Goal: Use online tool/utility: Utilize a website feature to perform a specific function

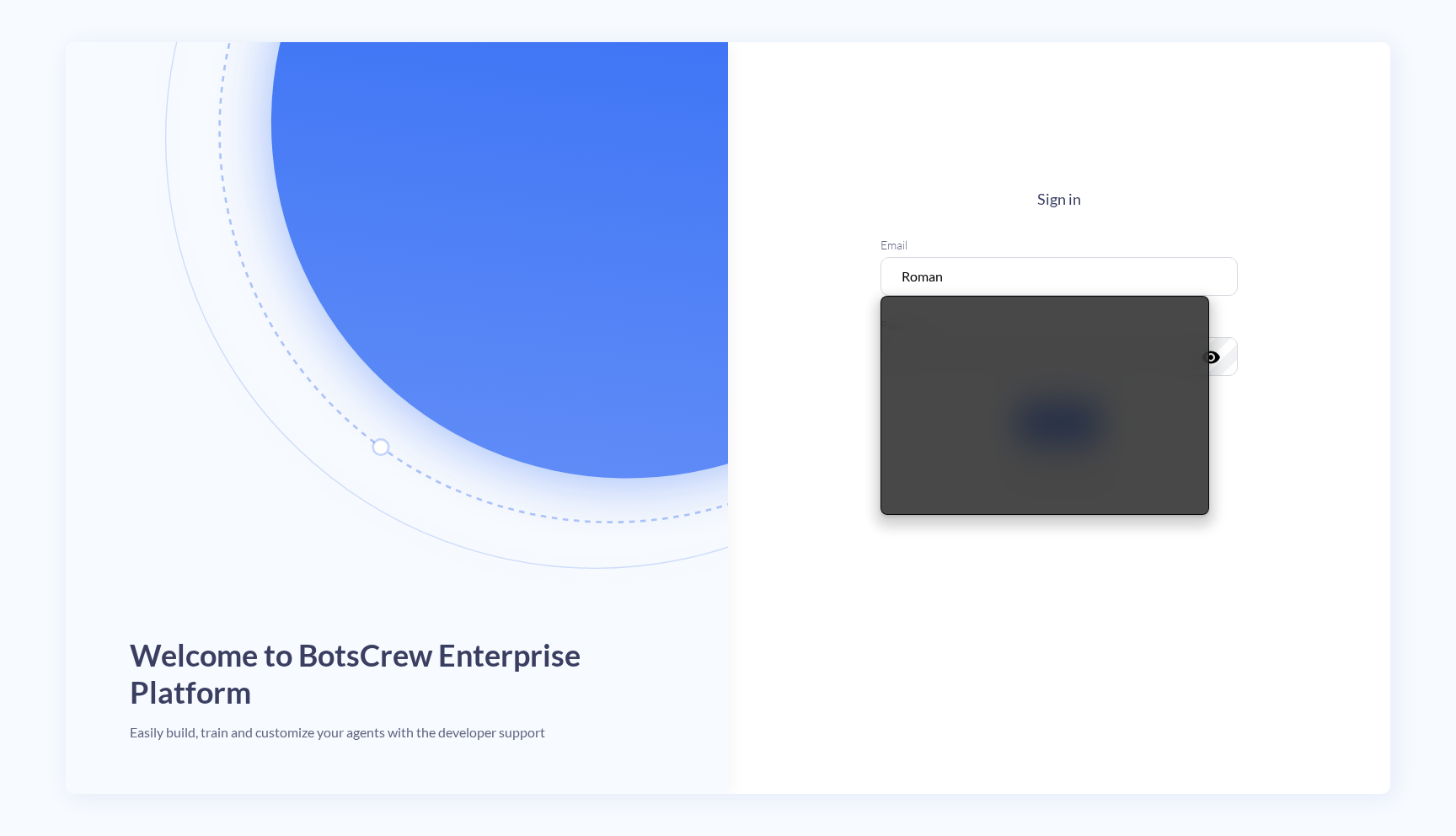
click at [1105, 174] on main "Sign in Email Roman Password visibility Sign in Forgot your password?" at bounding box center [1058, 418] width 662 height 752
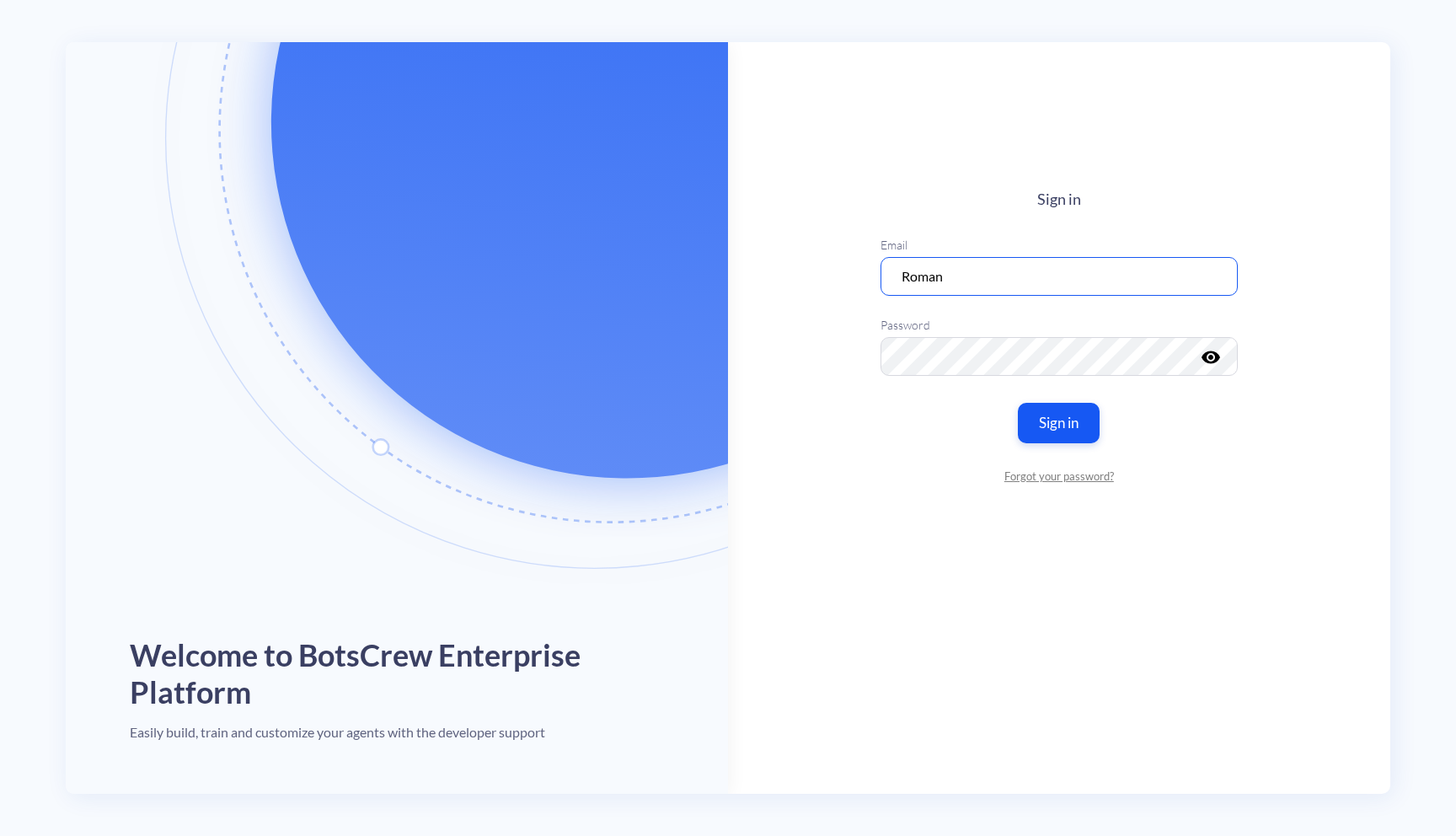
click at [1063, 280] on input "Roman" at bounding box center [1059, 275] width 357 height 39
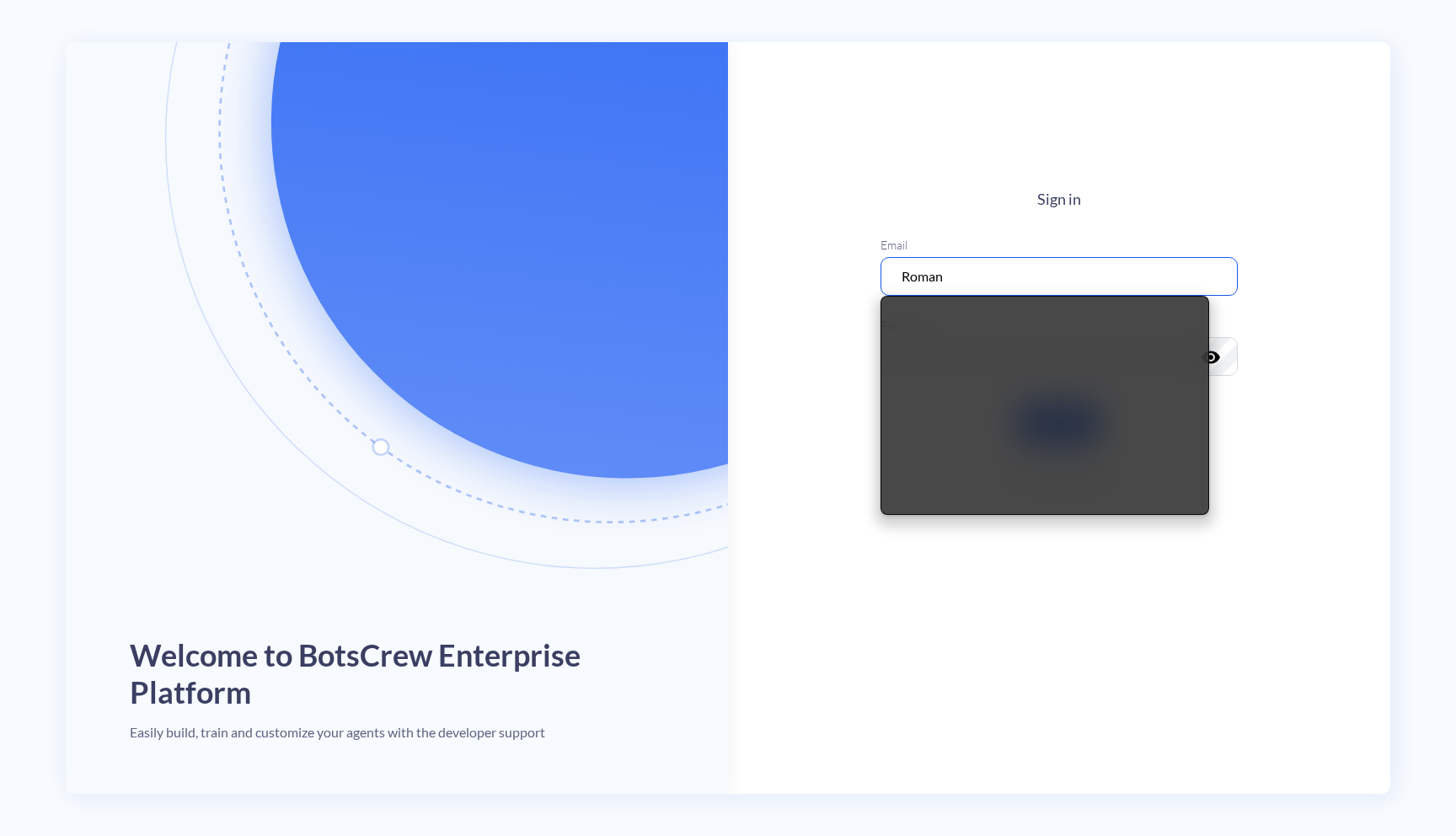
type input "[EMAIL_ADDRESS][DOMAIN_NAME]"
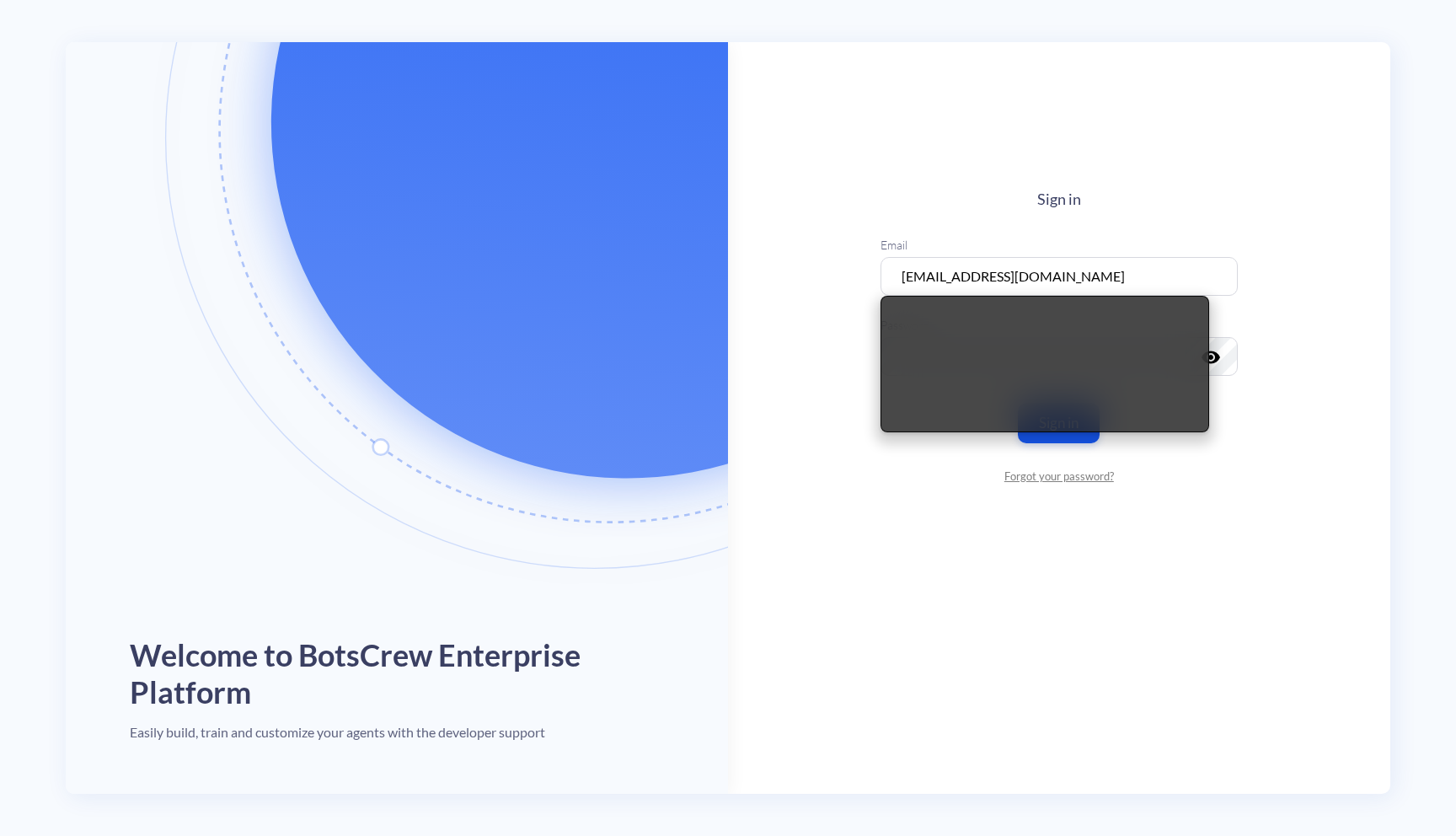
click at [1196, 198] on h4 "Sign in" at bounding box center [1059, 199] width 357 height 18
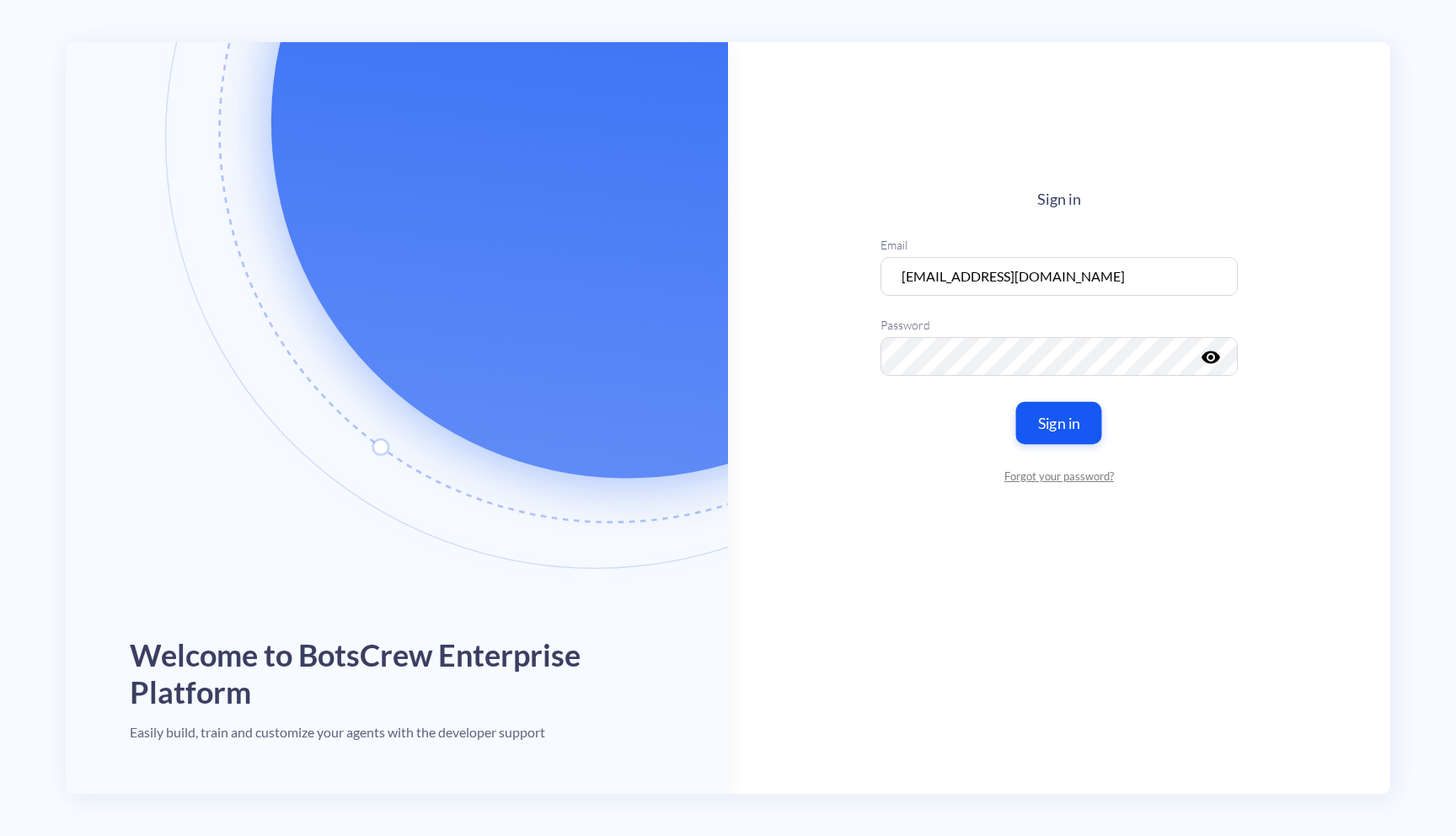
click at [1069, 425] on button "Sign in" at bounding box center [1059, 422] width 86 height 43
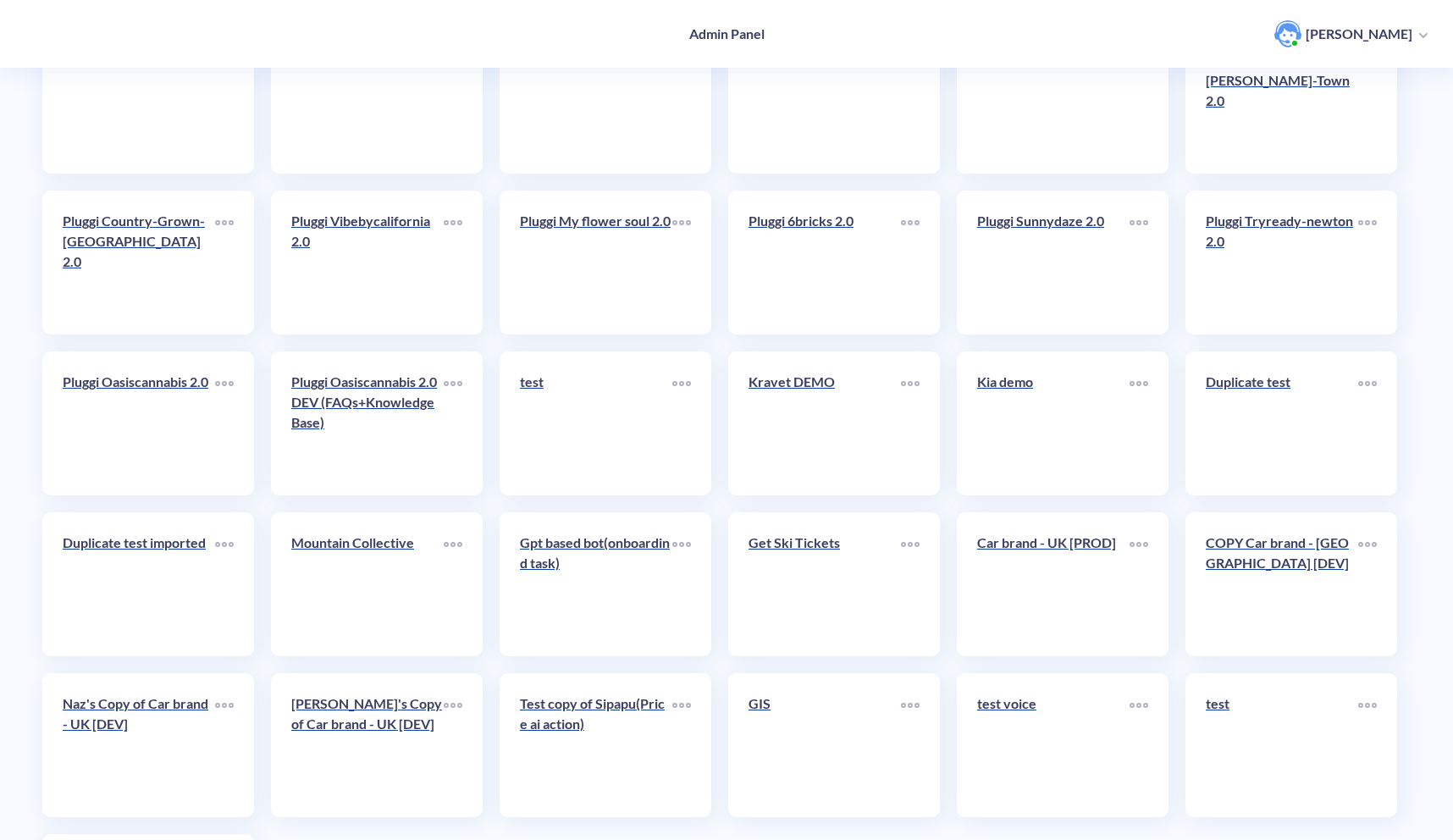
scroll to position [495, 0]
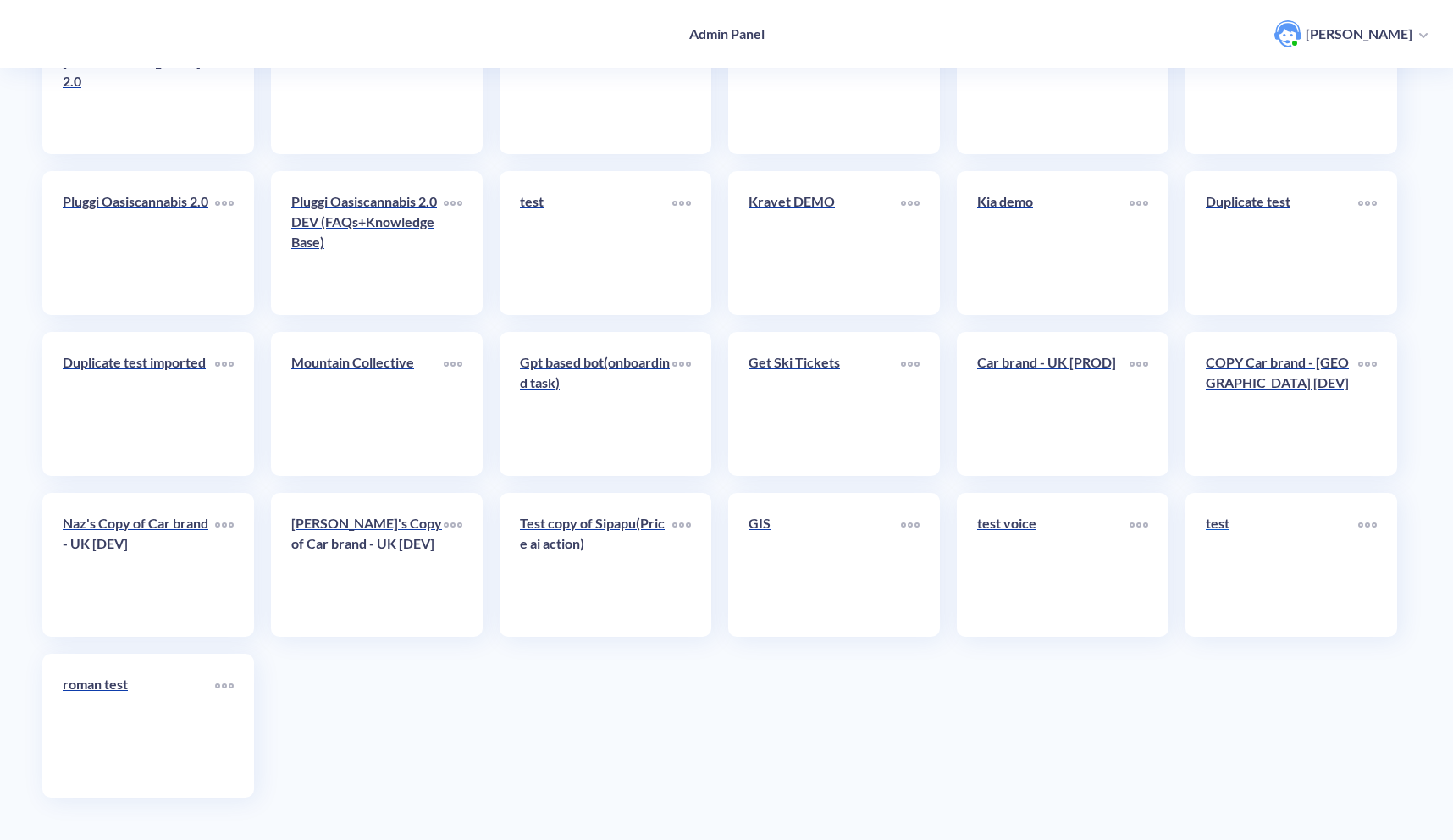
click at [1264, 548] on link "test" at bounding box center [1282, 564] width 152 height 103
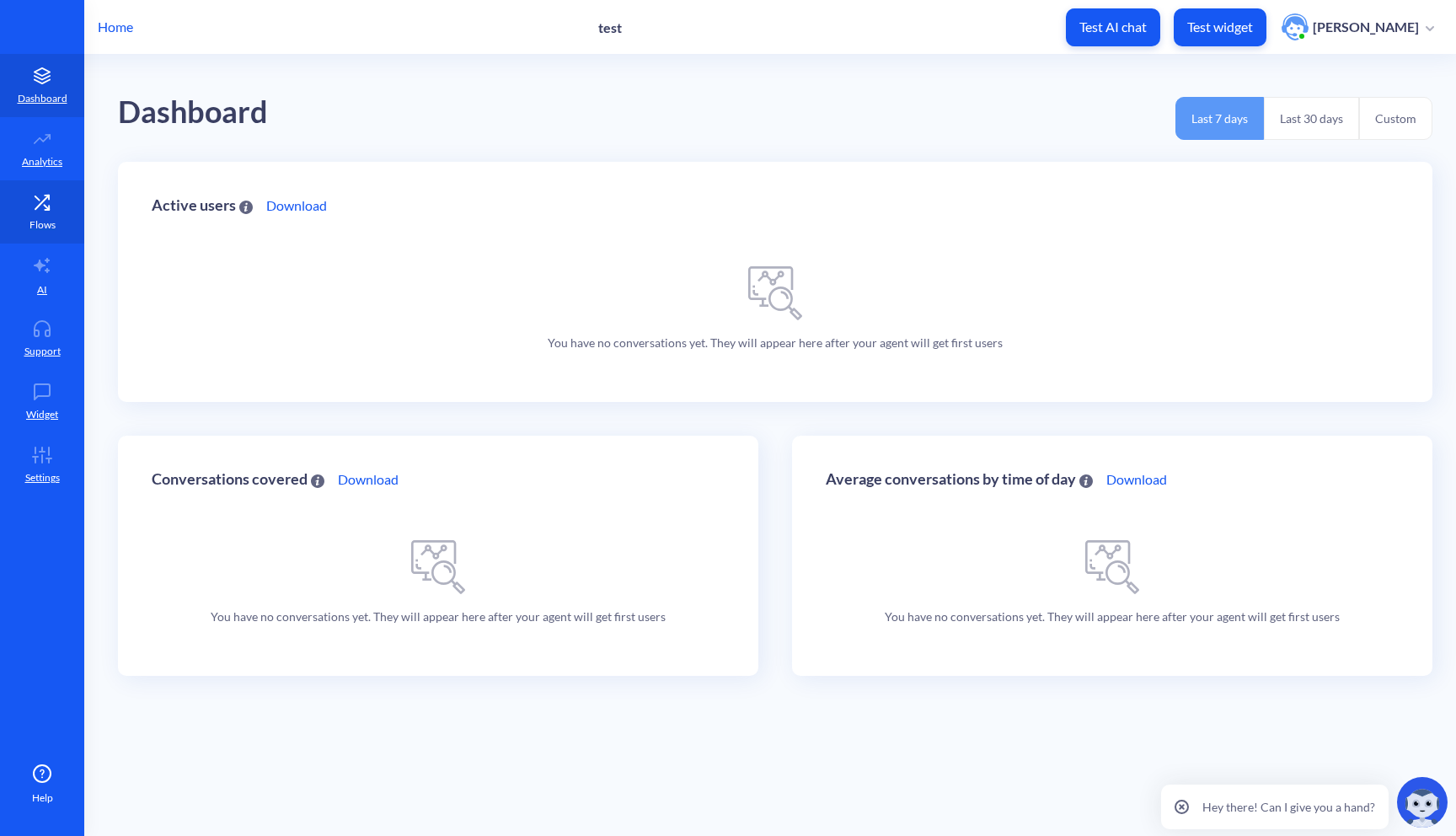
click at [36, 215] on link "Flows" at bounding box center [42, 212] width 84 height 63
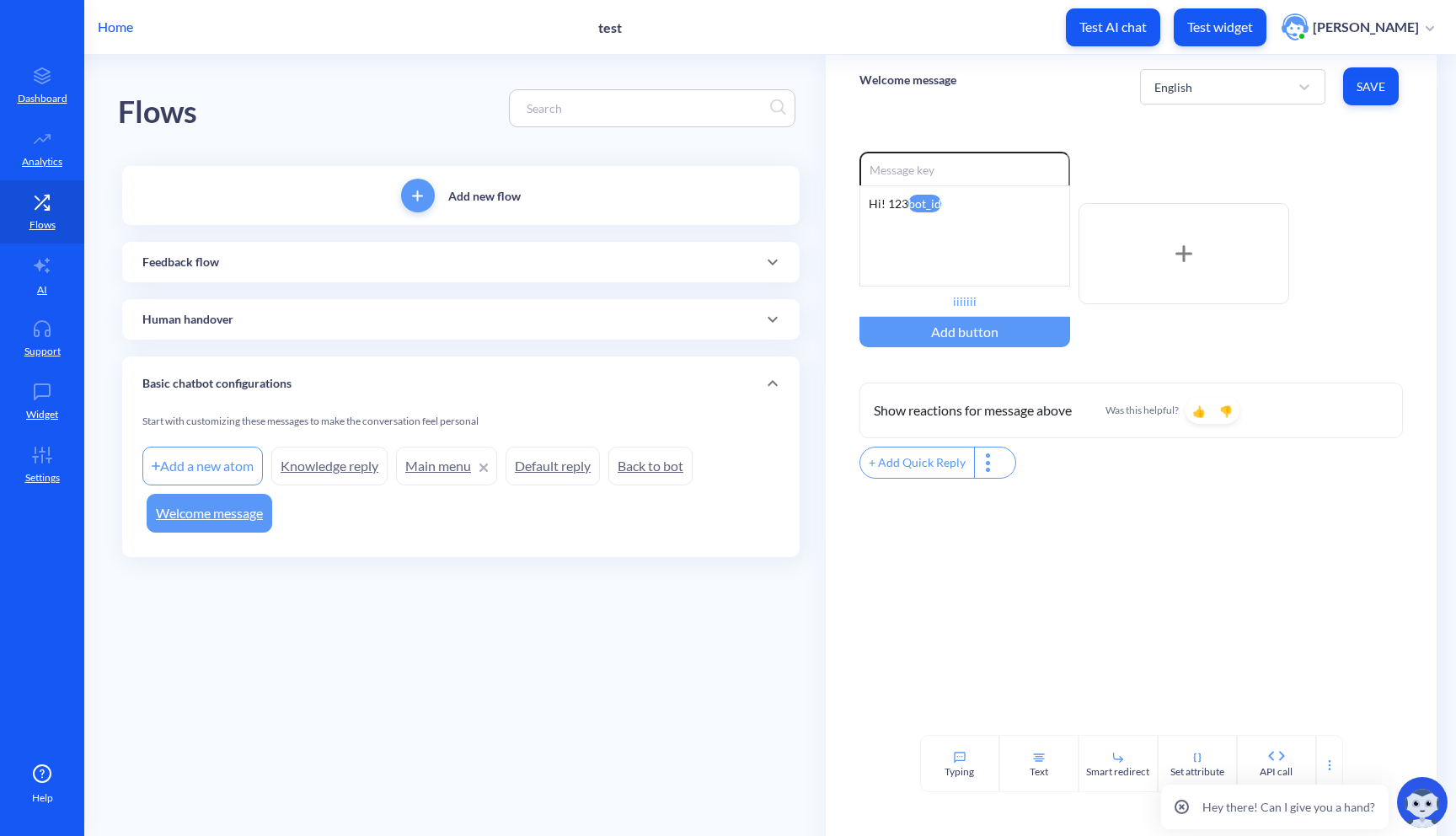
click at [1218, 36] on button "Test widget" at bounding box center [1220, 27] width 93 height 38
click at [971, 306] on input "iiiiiii" at bounding box center [964, 301] width 211 height 30
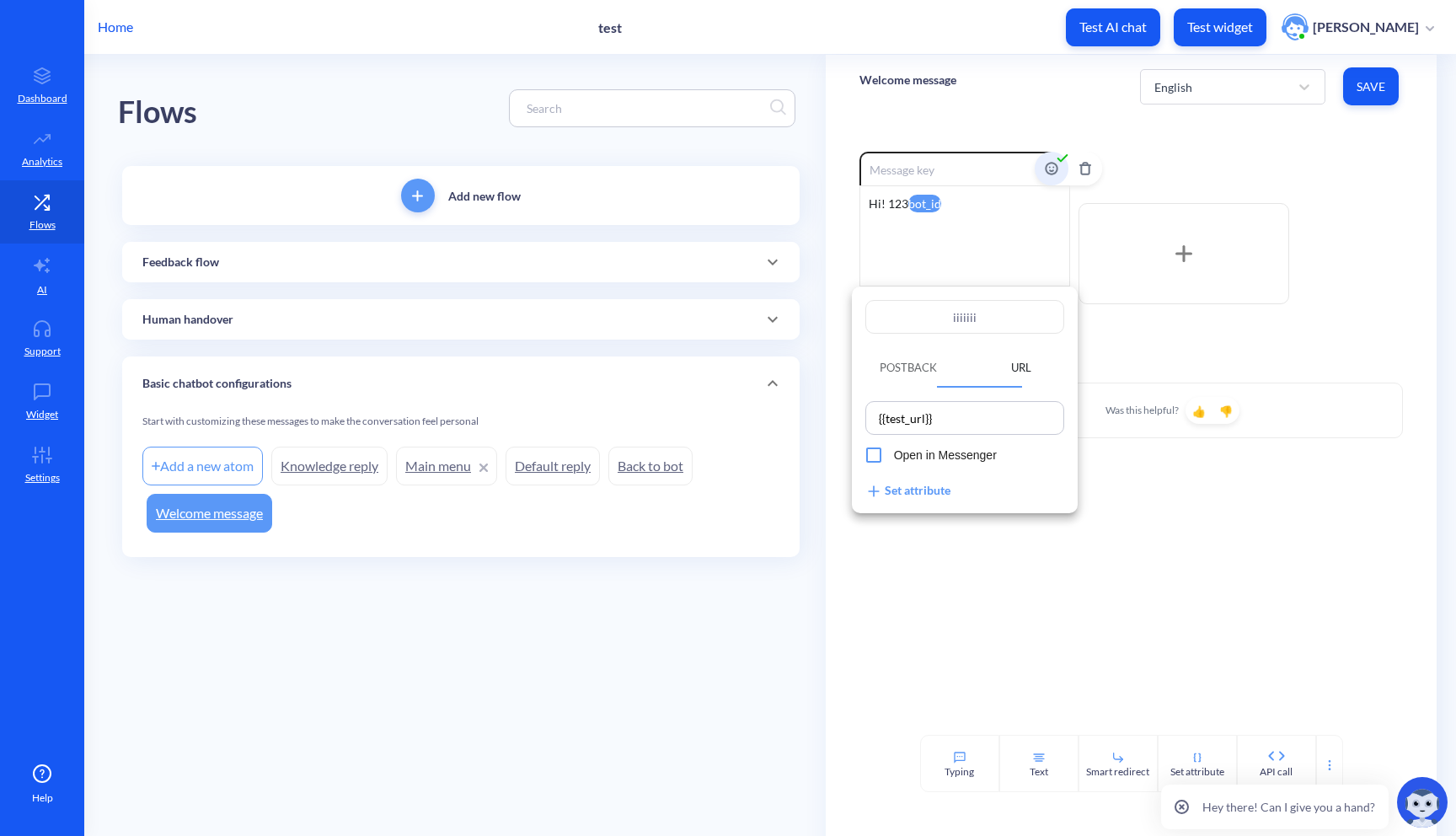
click at [971, 306] on input "iiiiiii" at bounding box center [965, 316] width 199 height 34
type input "t"
type input "te"
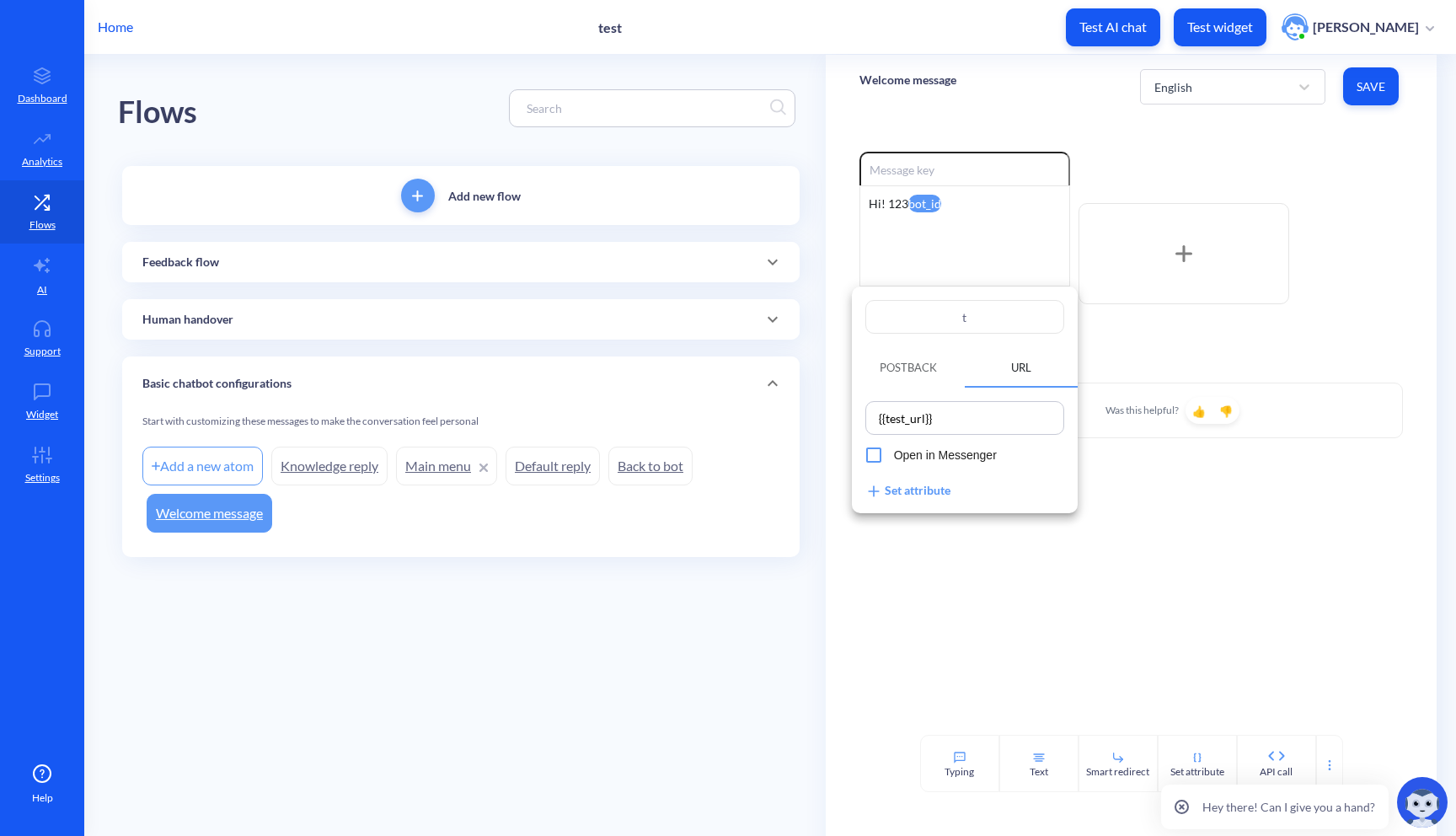
type input "te"
type input "tex"
type input "text"
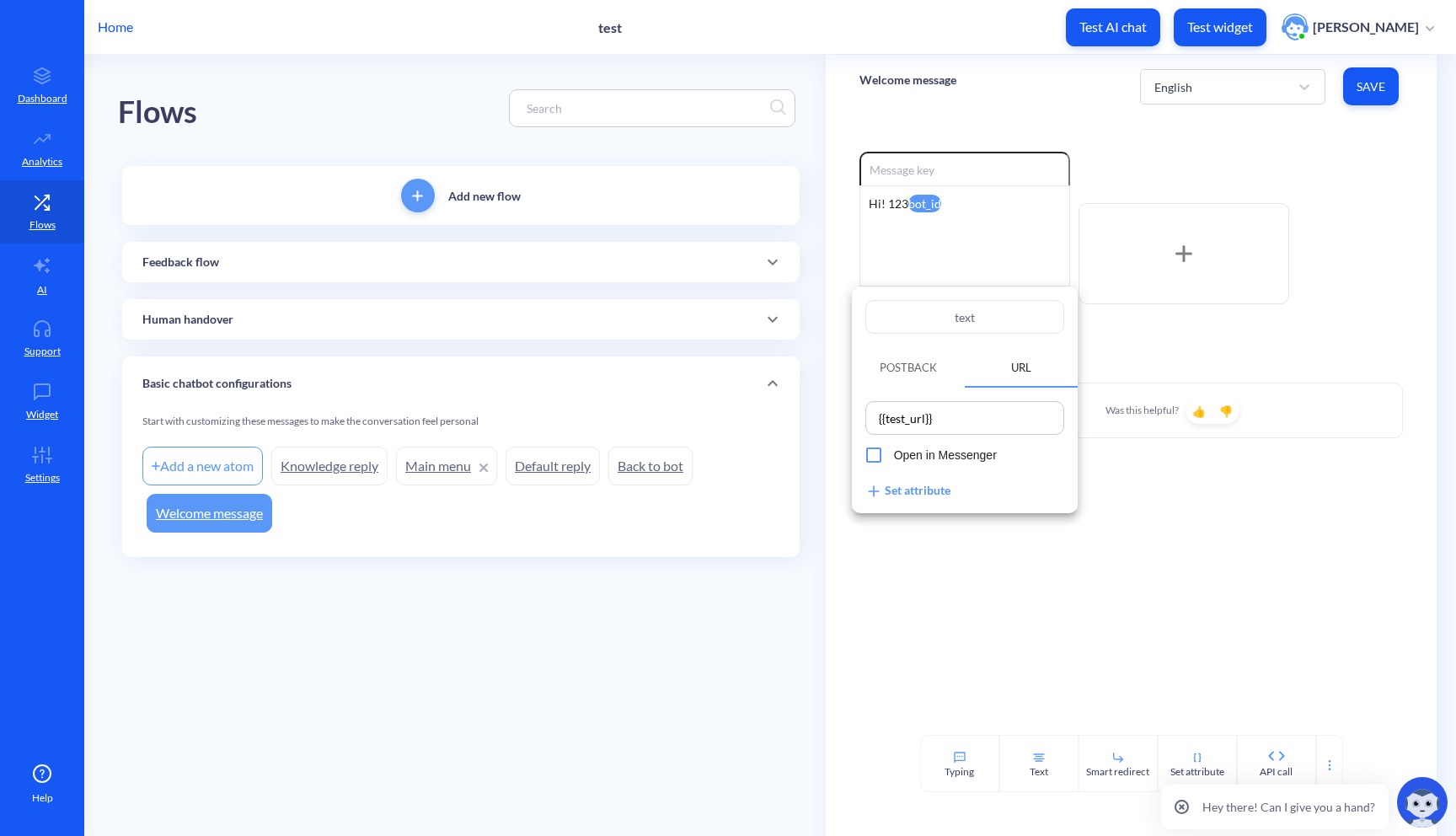
type input "btext"
type input "butext"
type input "buttext"
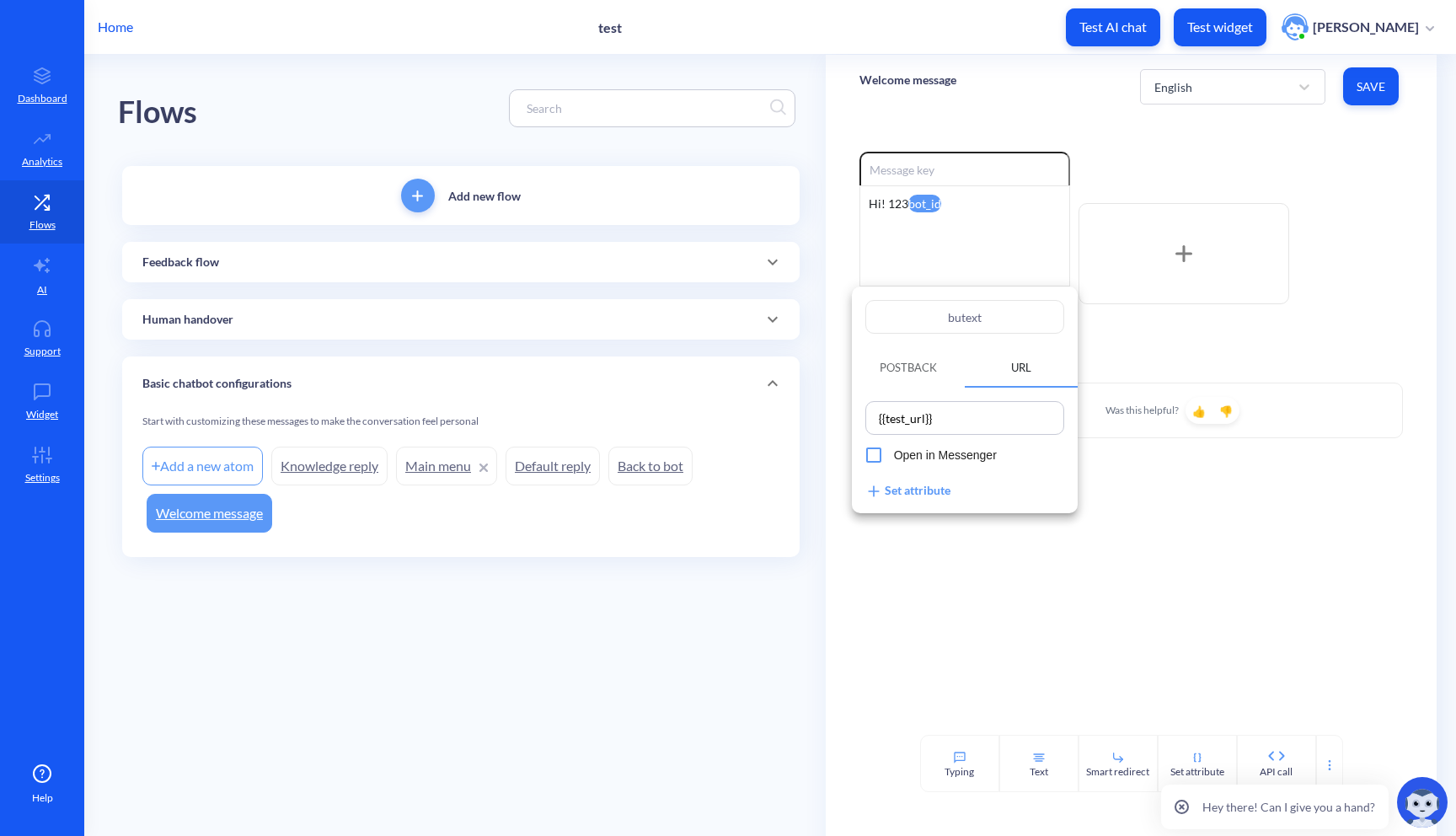
type input "buttext"
type input "butttext"
type input "buttotext"
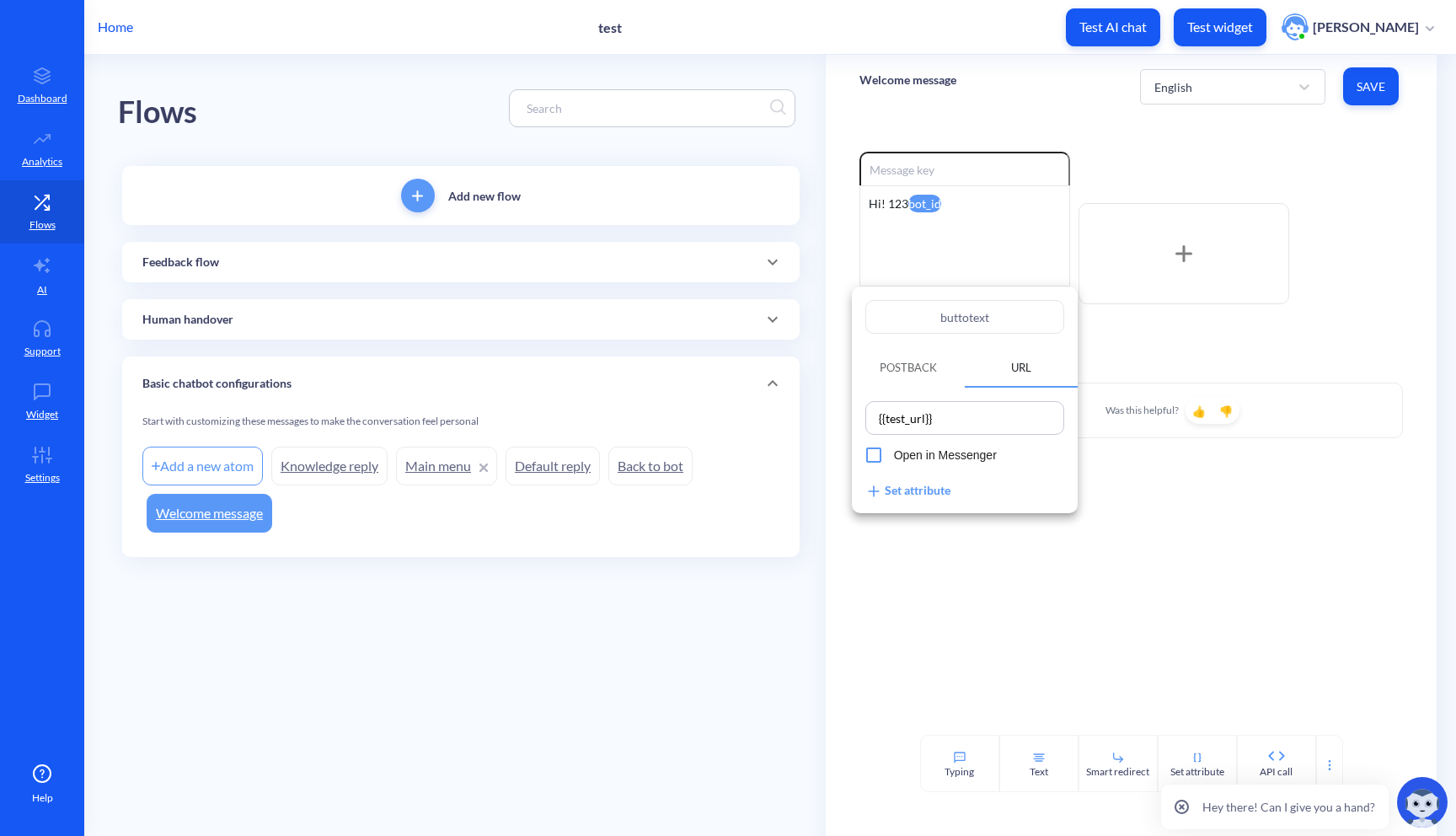
click at [945, 320] on input "buttotext" at bounding box center [965, 316] width 199 height 34
type input "S"
type input "O"
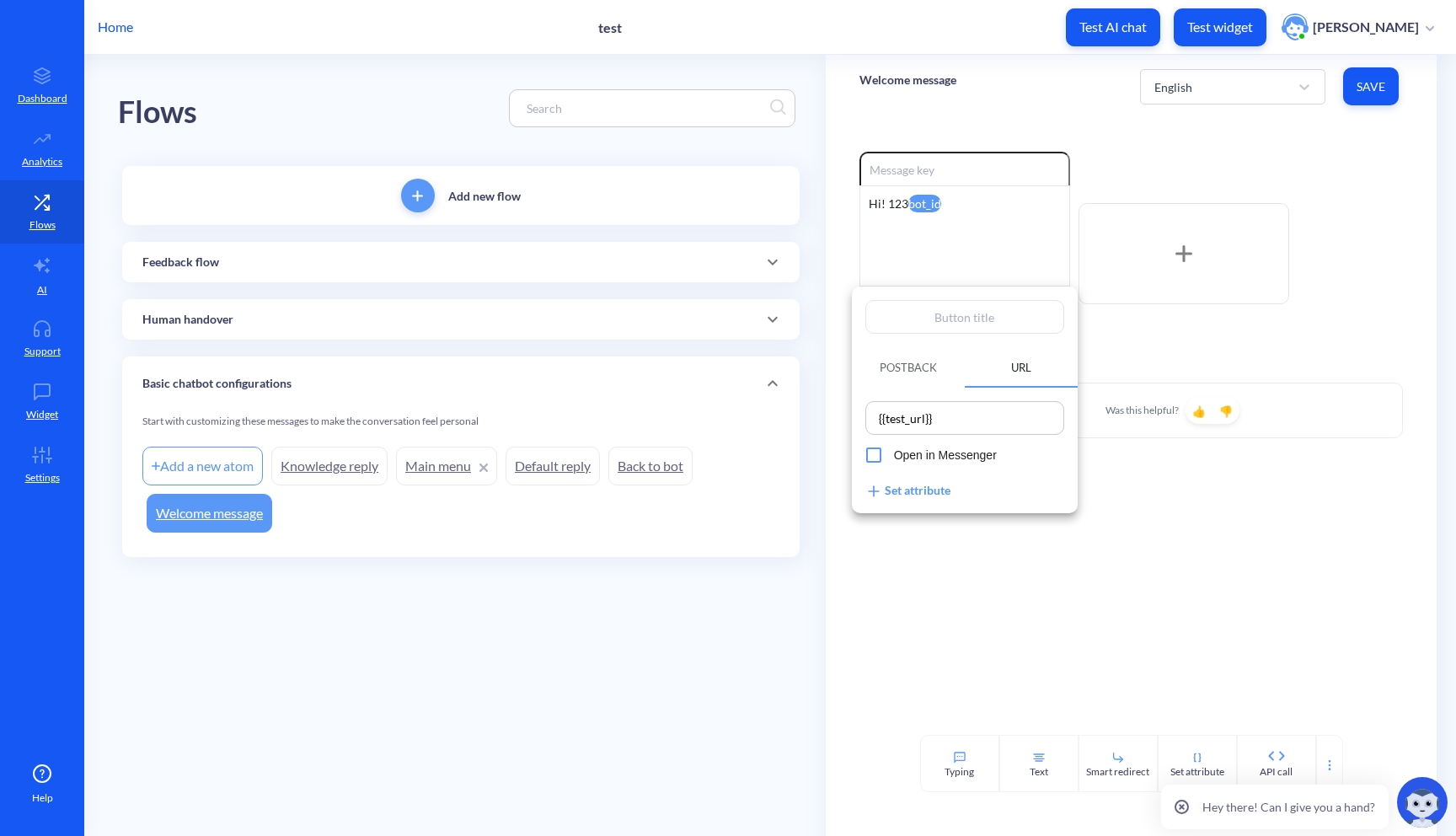
type input "O"
type input "Op"
type input "Ope"
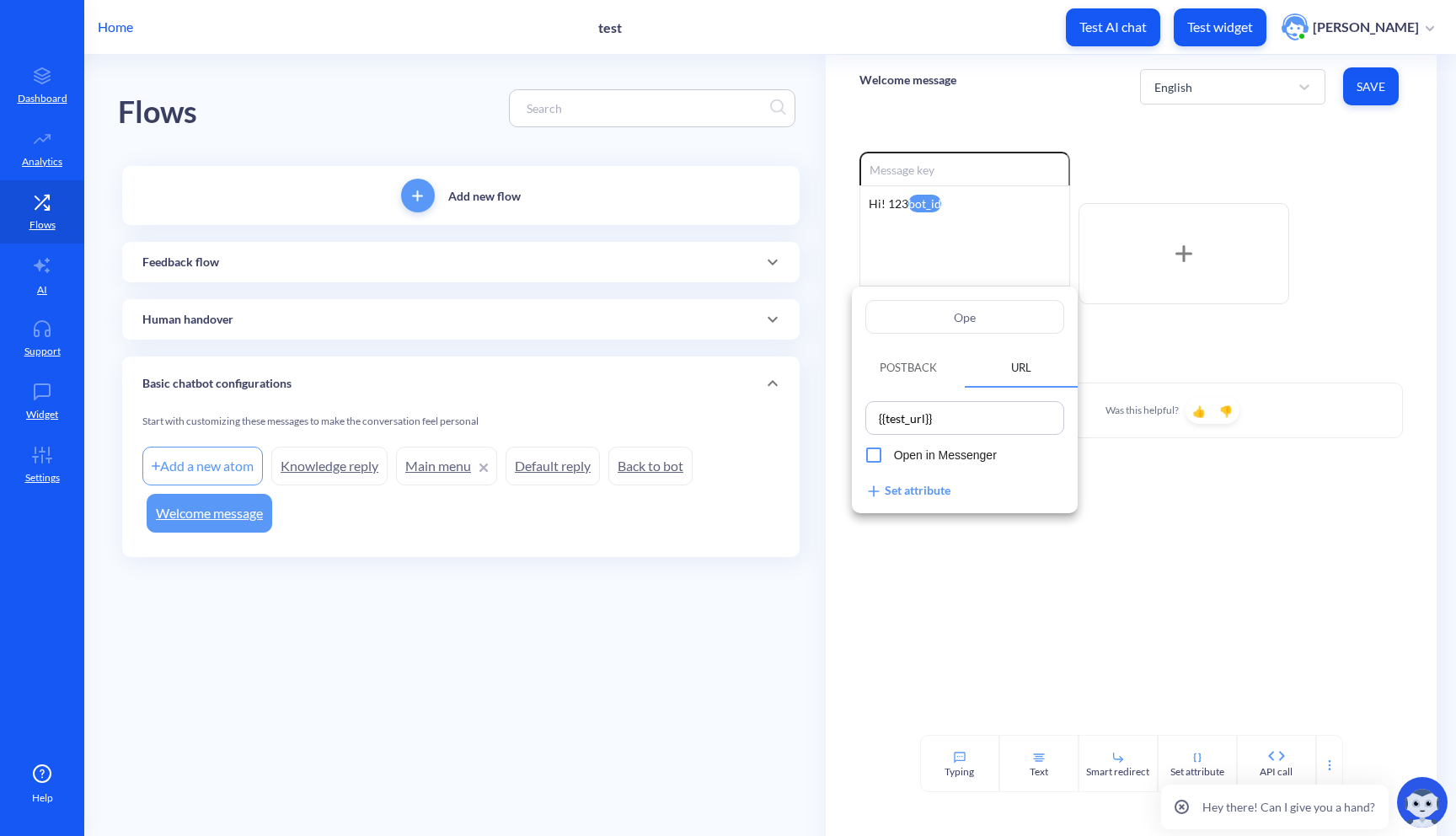
type input "Open"
type input "Open t"
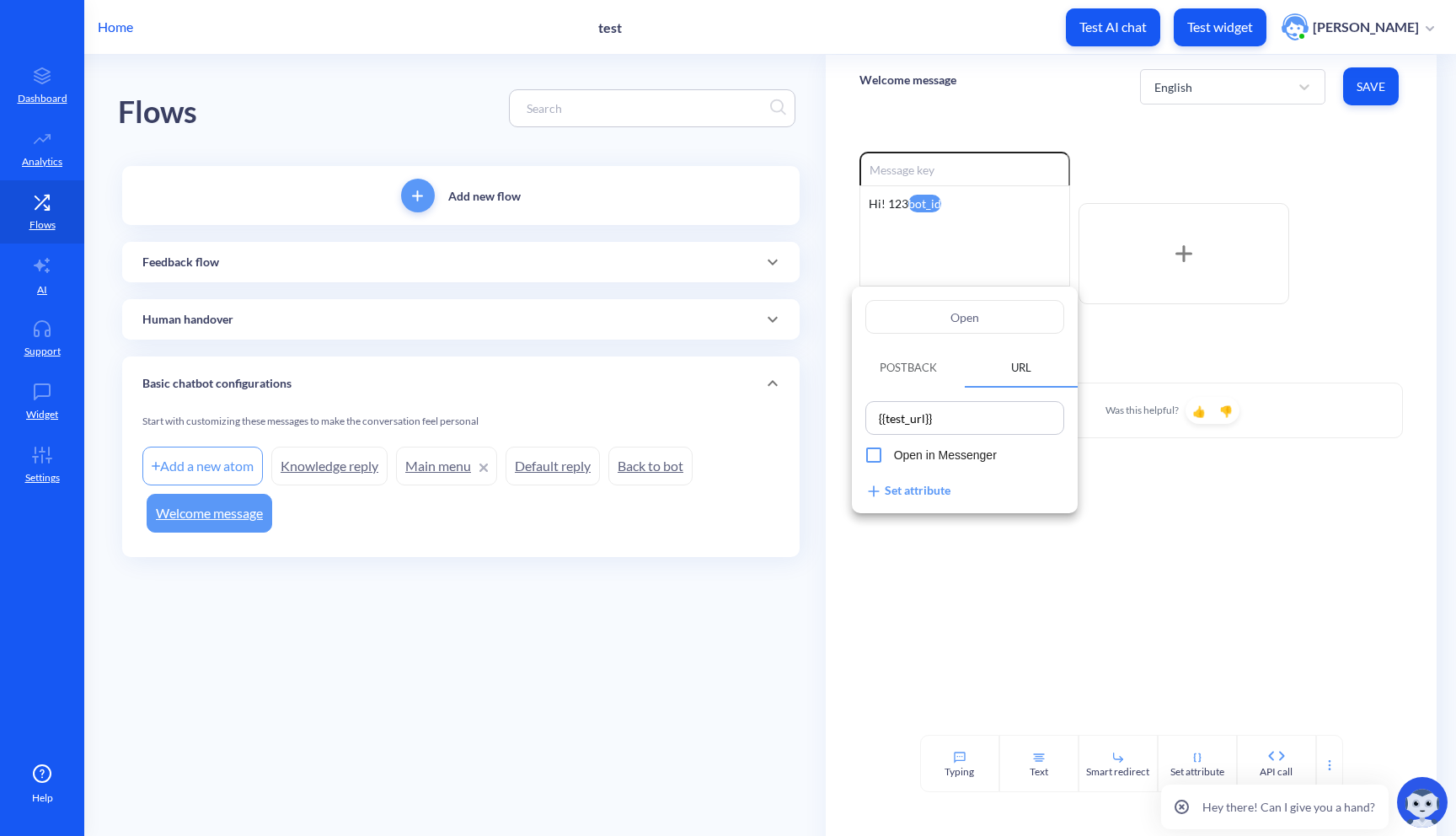
type input "Open t"
type input "Open"
type input "Open T"
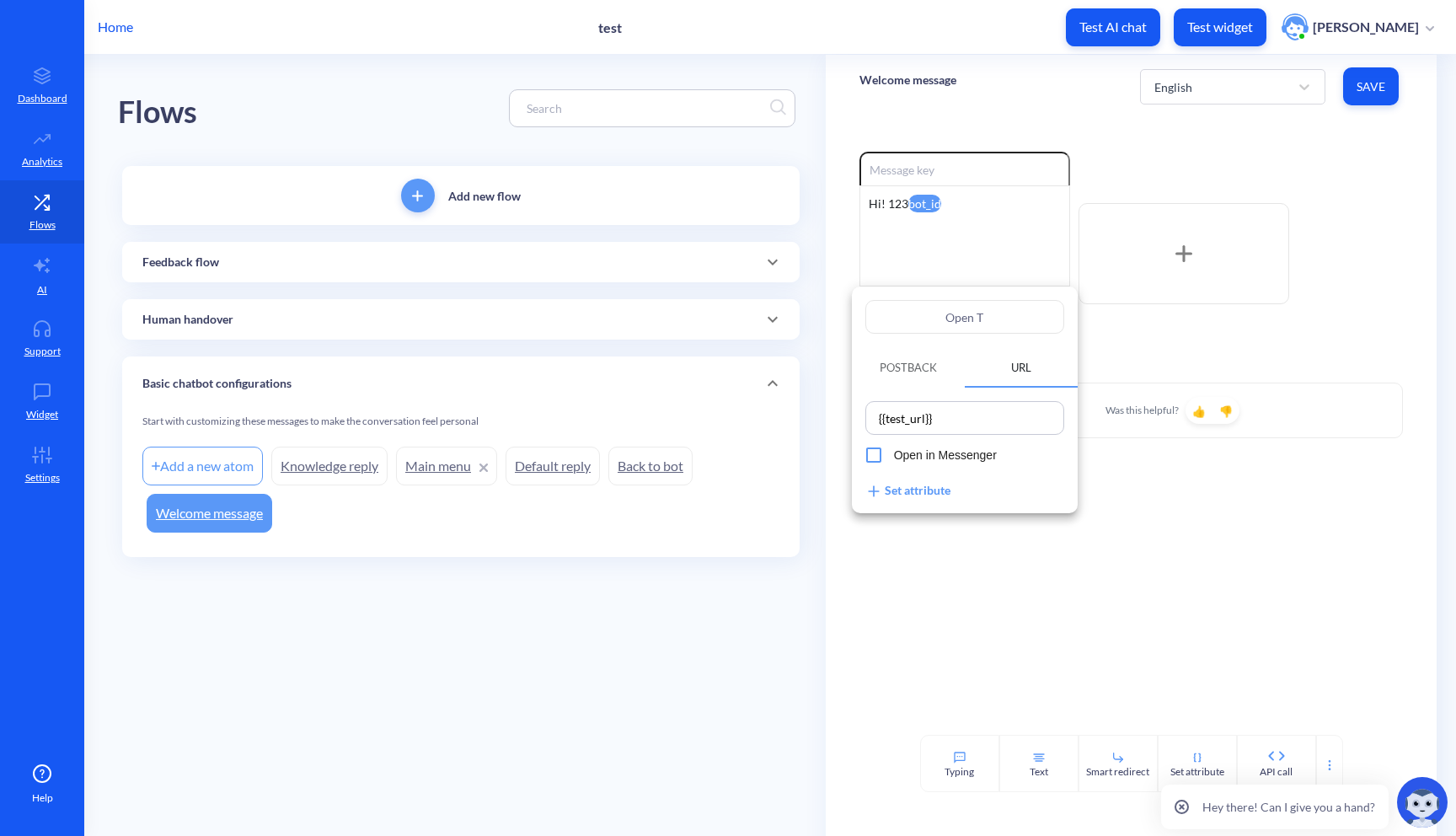
type input "Open T$"
type input "Open T$C"
type input "Open T$"
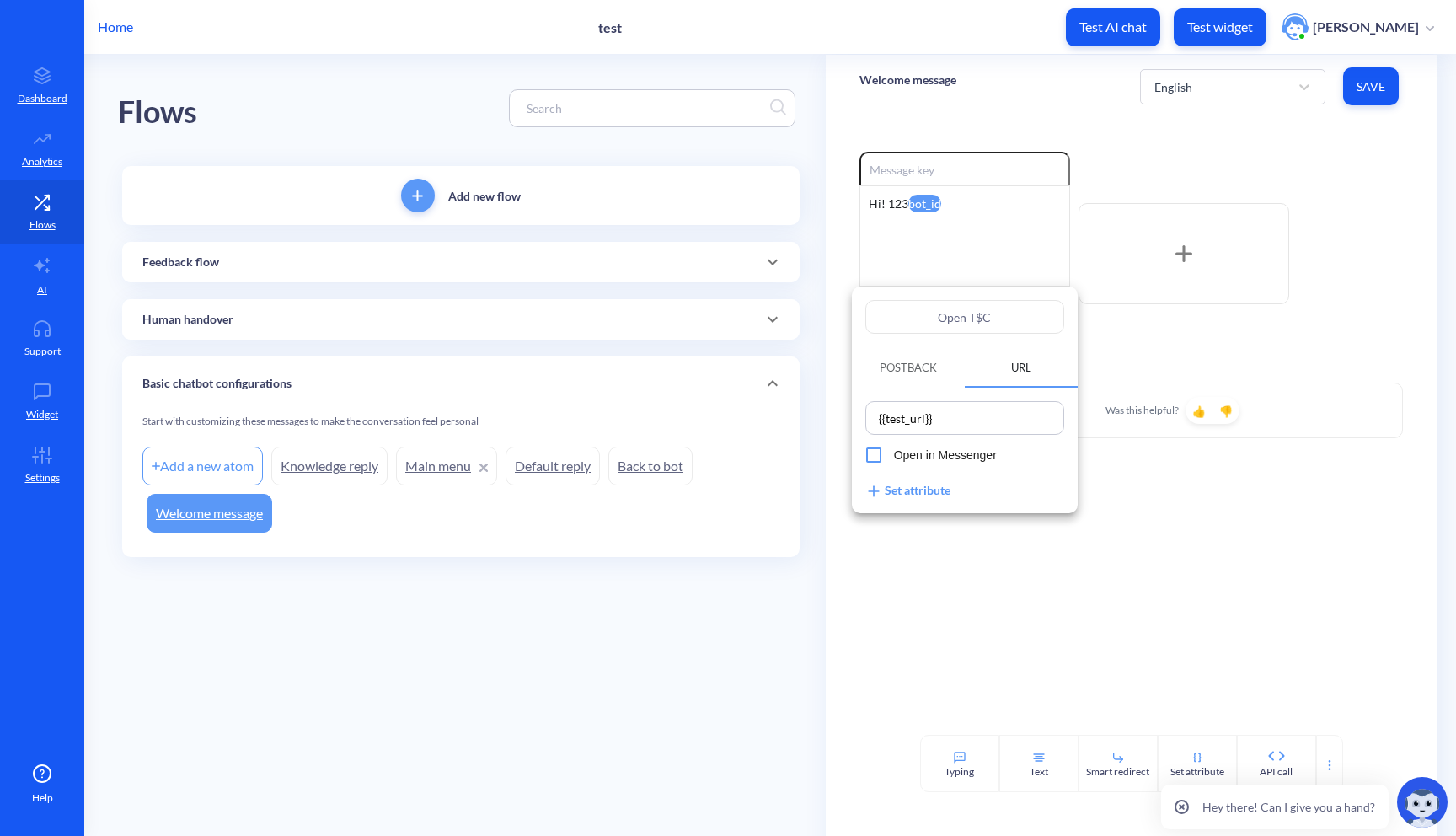
type input "Open T$"
type input "Open T"
type input "Open T4"
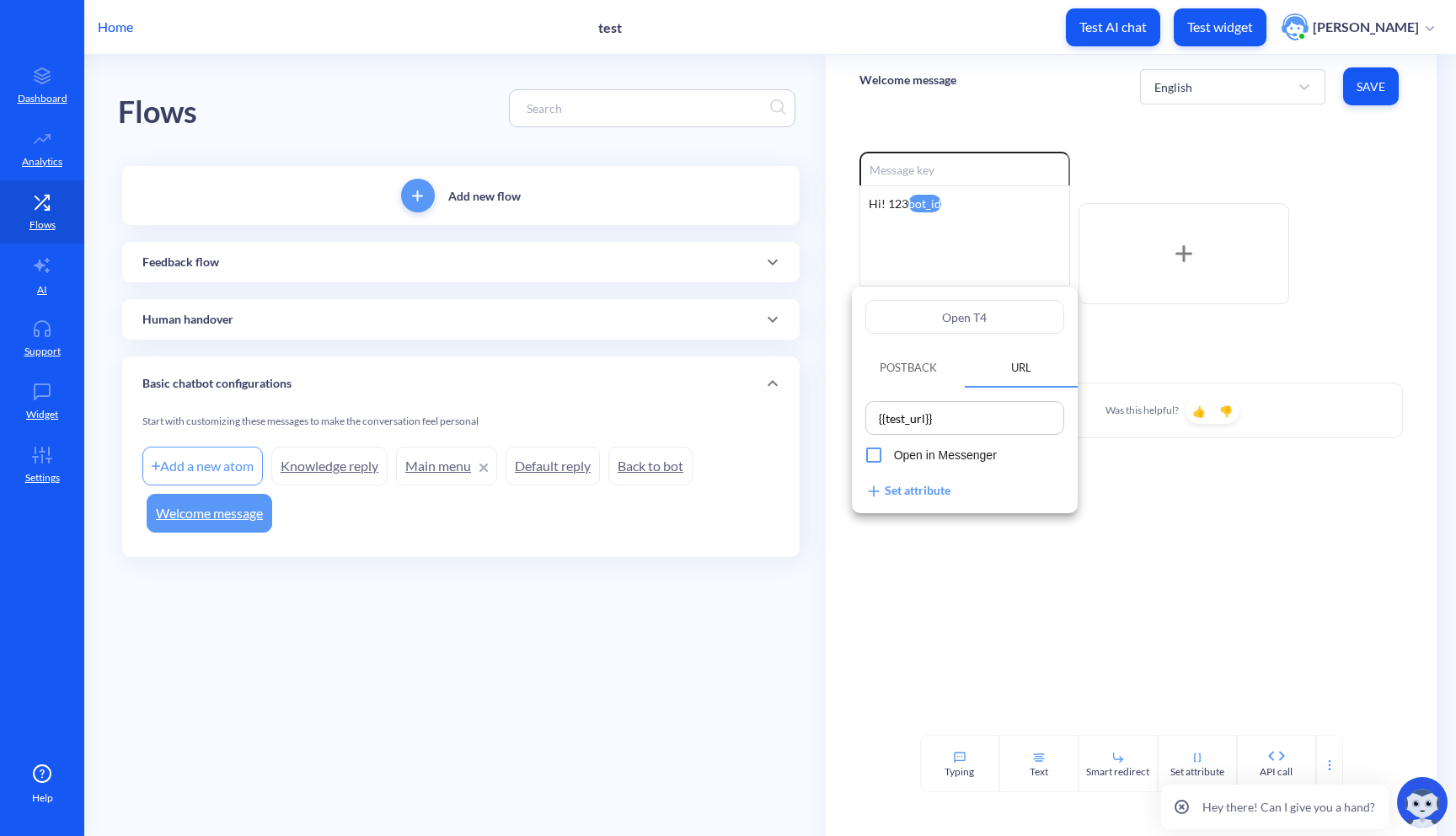
type input "Open T"
type input "Open T%"
type input "Open T"
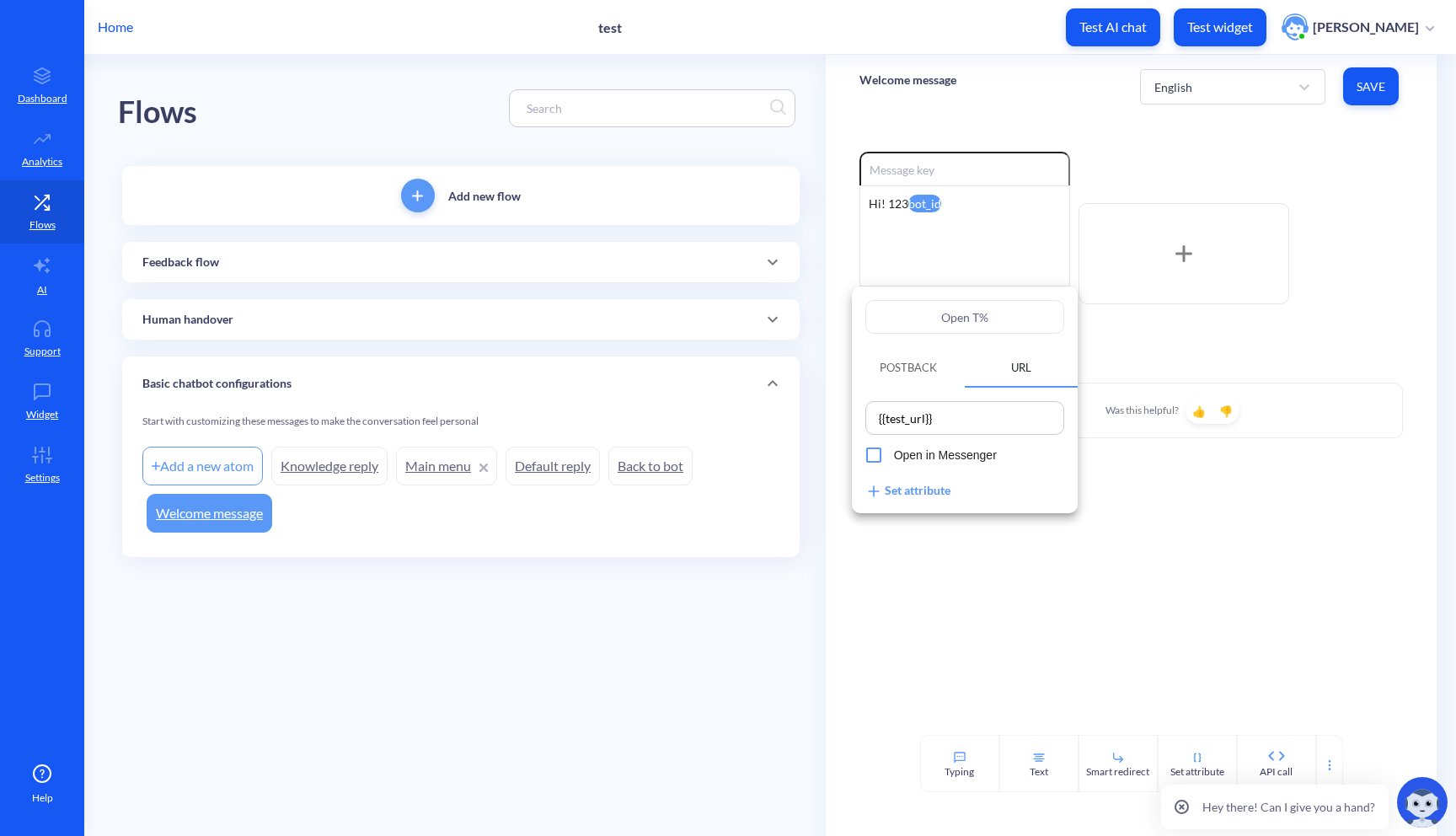
type input "Open T"
type input "Open T&"
type input "Open T&C"
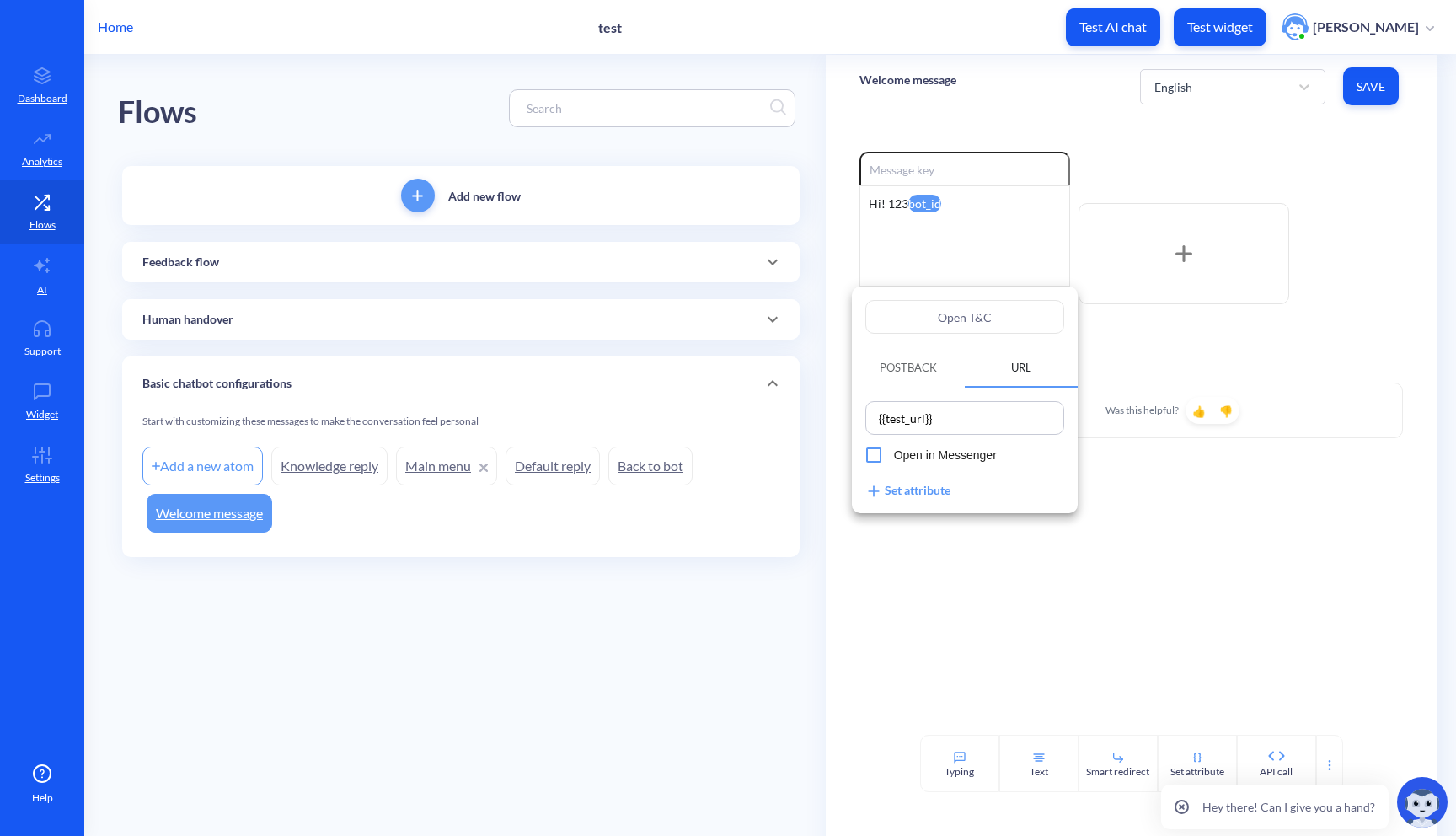
click at [1380, 84] on div at bounding box center [728, 418] width 1456 height 836
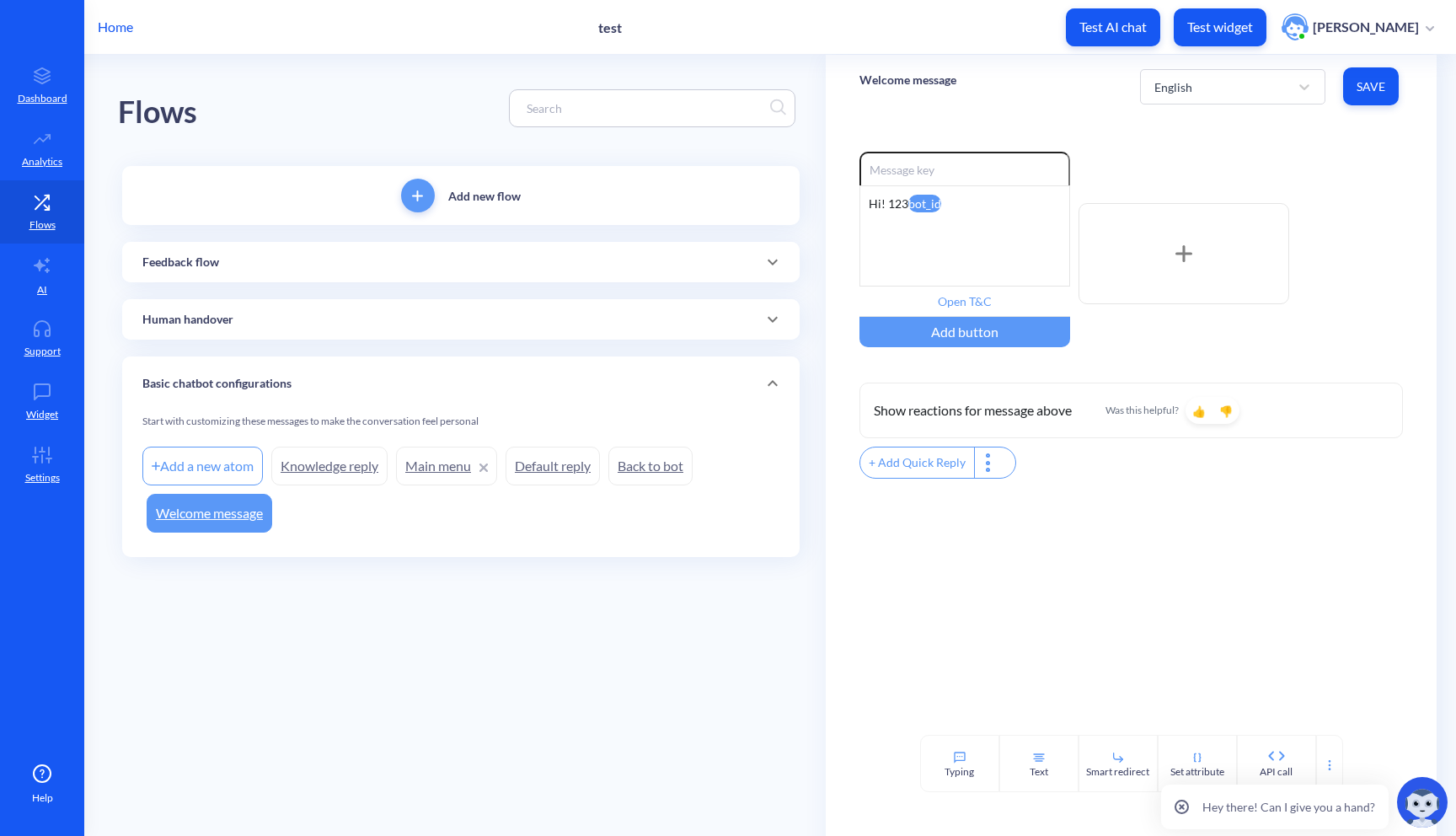
click at [1358, 90] on span "Save" at bounding box center [1371, 86] width 29 height 16
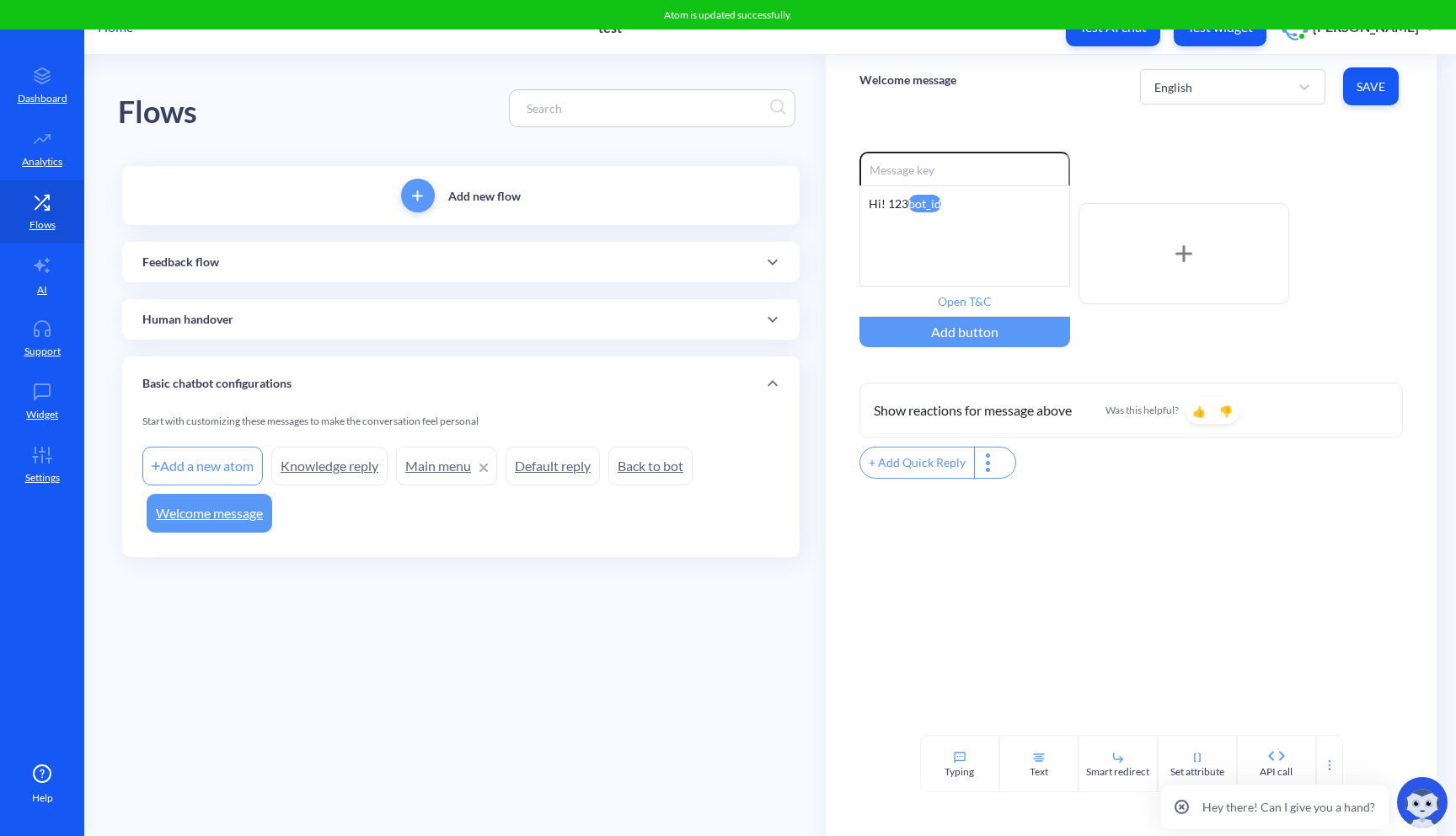
click at [1228, 142] on div "Enable reactions Hi! 123 bot_id Open T&C Add button Show reactions for message …" at bounding box center [1131, 426] width 612 height 617
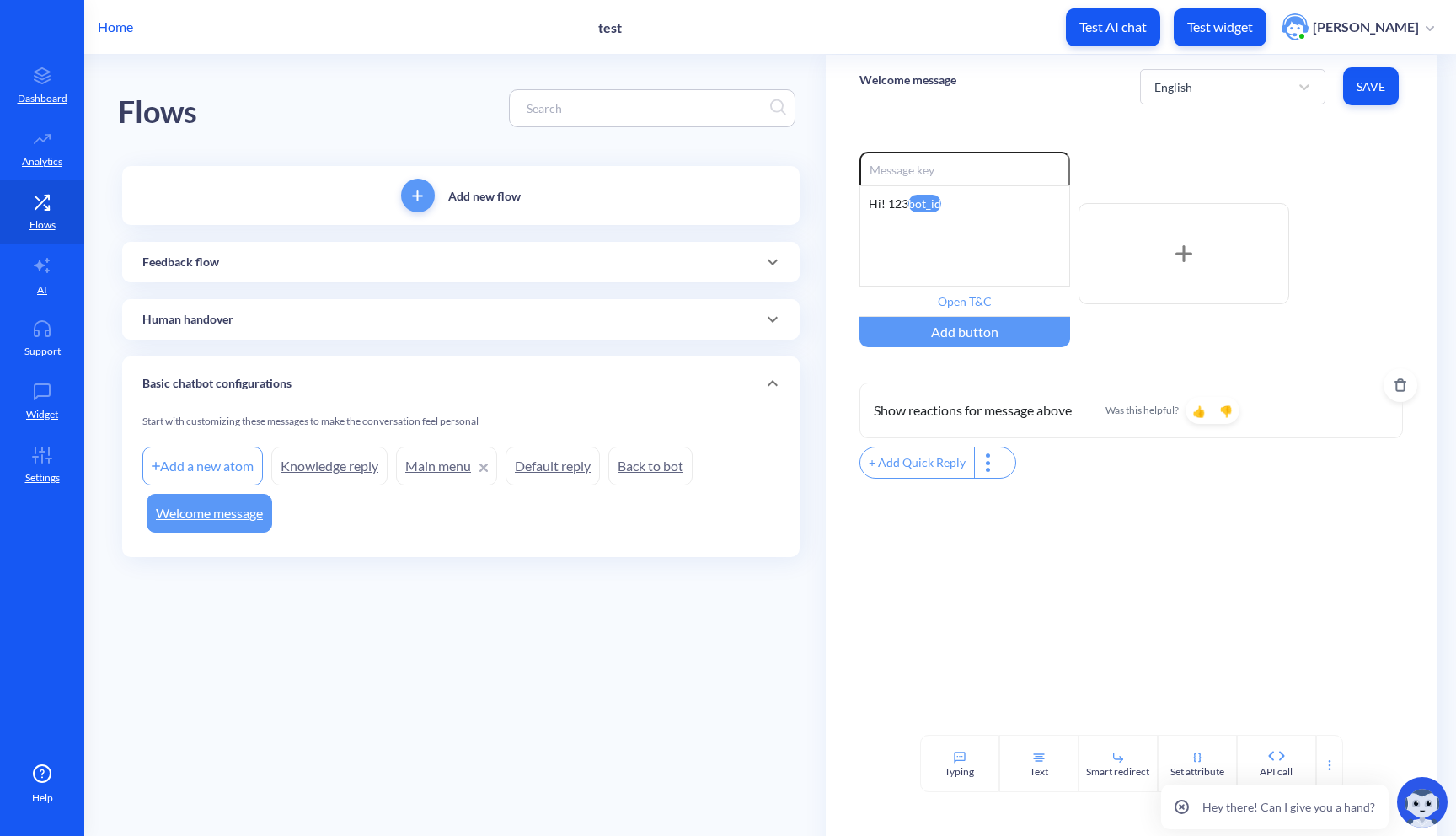
click at [1393, 392] on icon at bounding box center [1400, 386] width 14 height 14
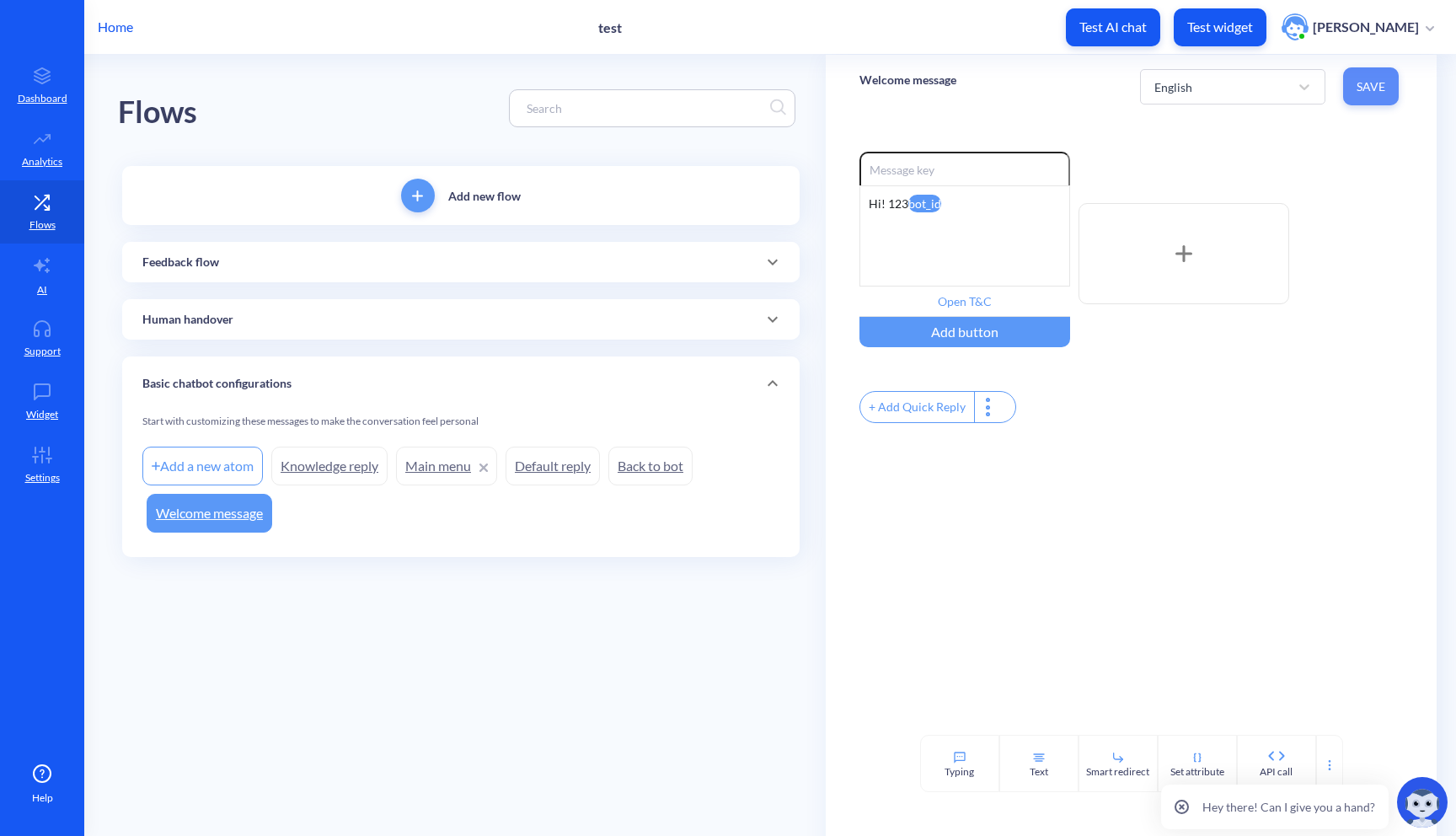
click at [1377, 101] on button "Save" at bounding box center [1371, 86] width 56 height 38
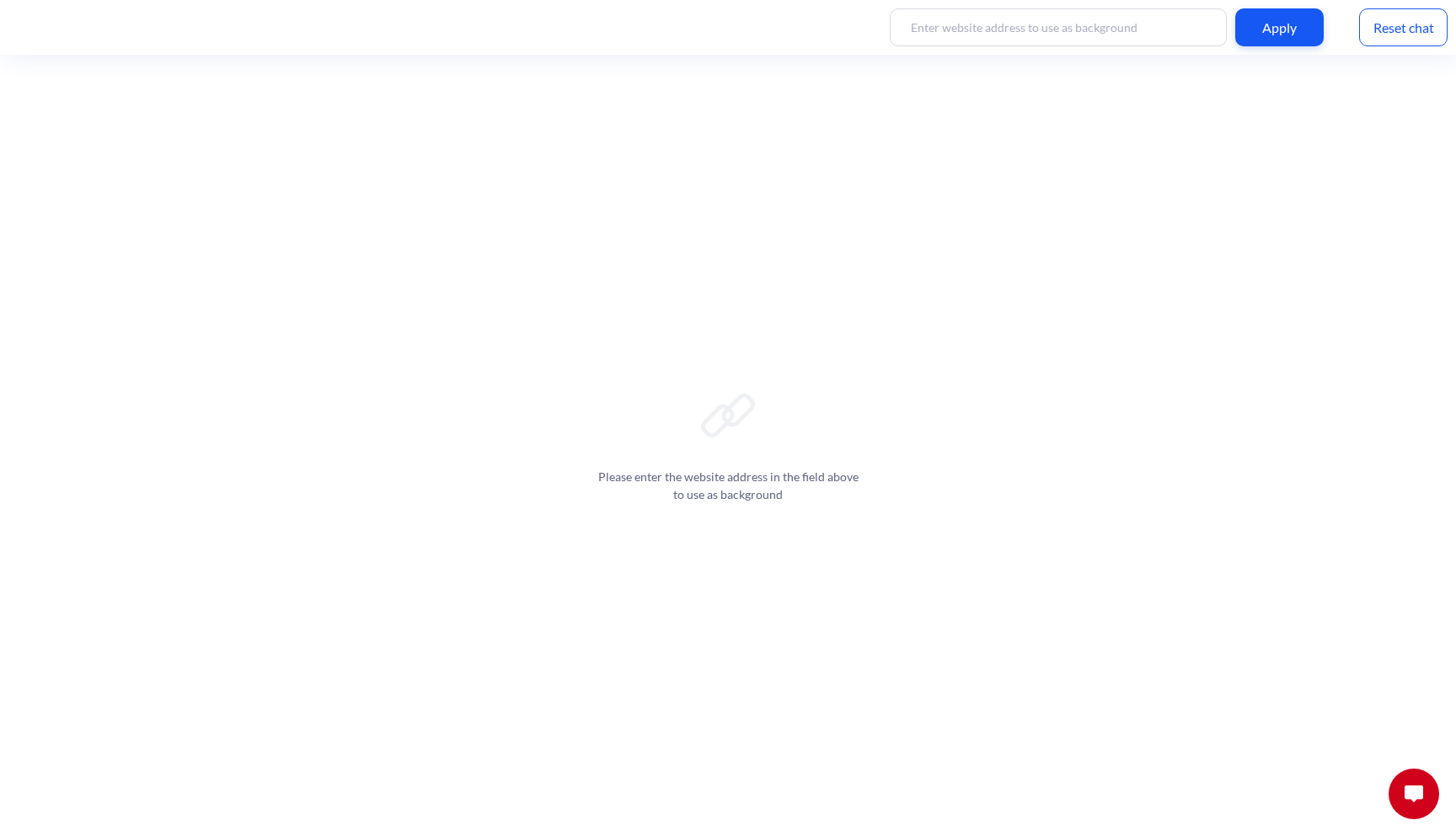
click at [1427, 788] on button at bounding box center [1413, 793] width 50 height 50
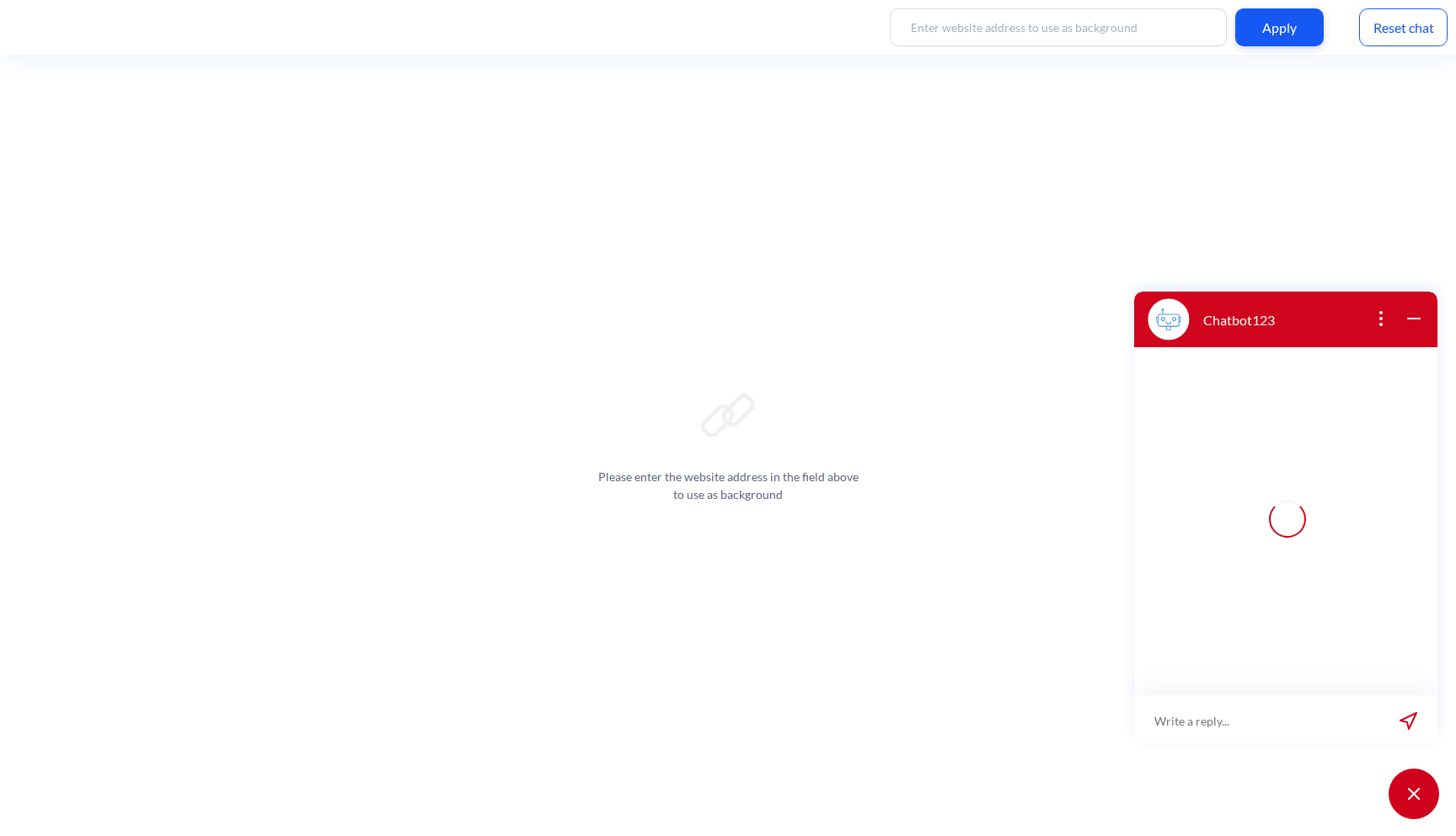
scroll to position [3, 0]
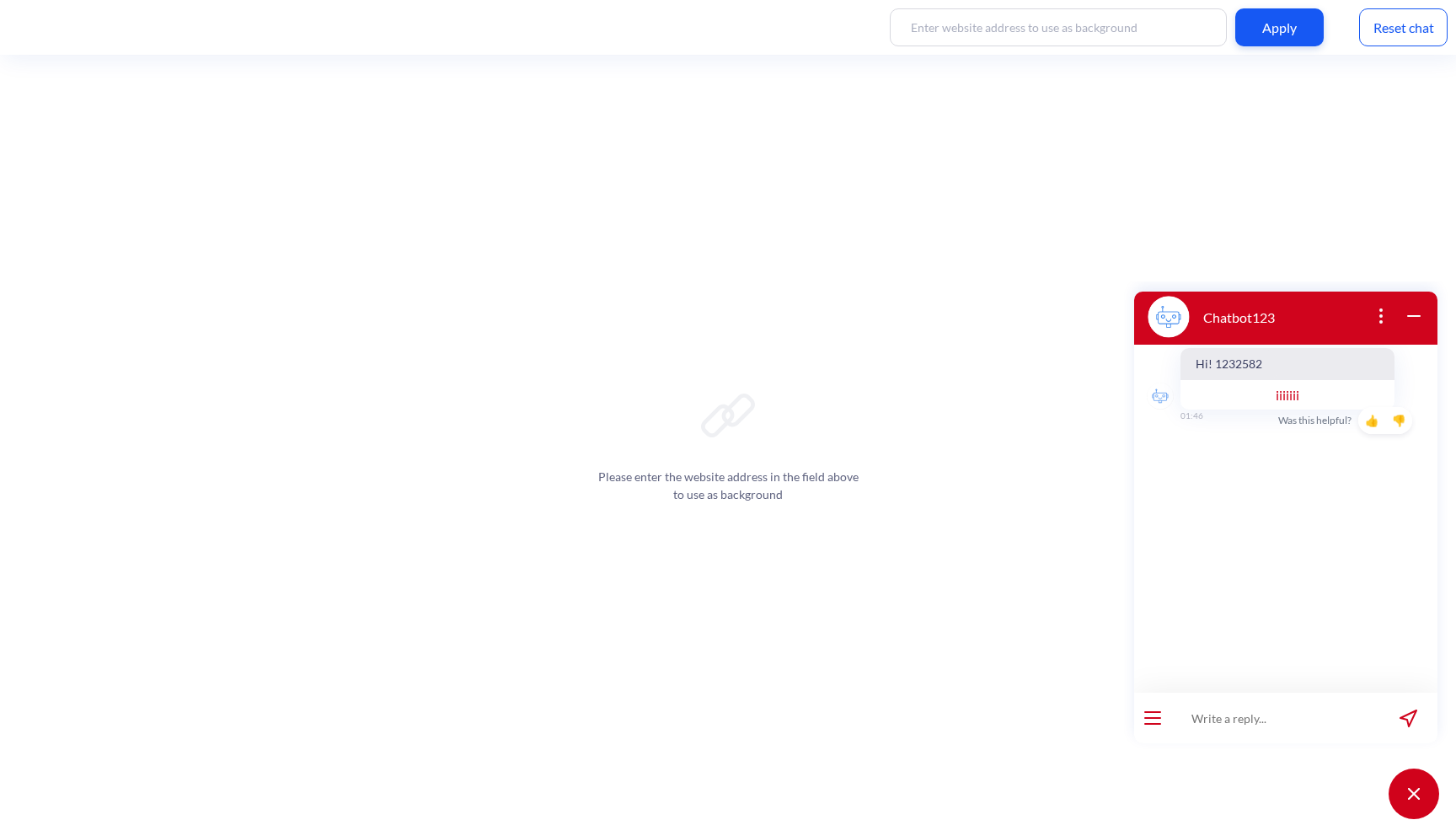
click at [1382, 327] on button "open popup" at bounding box center [1381, 318] width 20 height 23
click at [1383, 239] on div "Please enter the website address in the field above to use as background" at bounding box center [728, 446] width 1456 height 781
click at [1389, 30] on div "Reset chat" at bounding box center [1404, 27] width 89 height 38
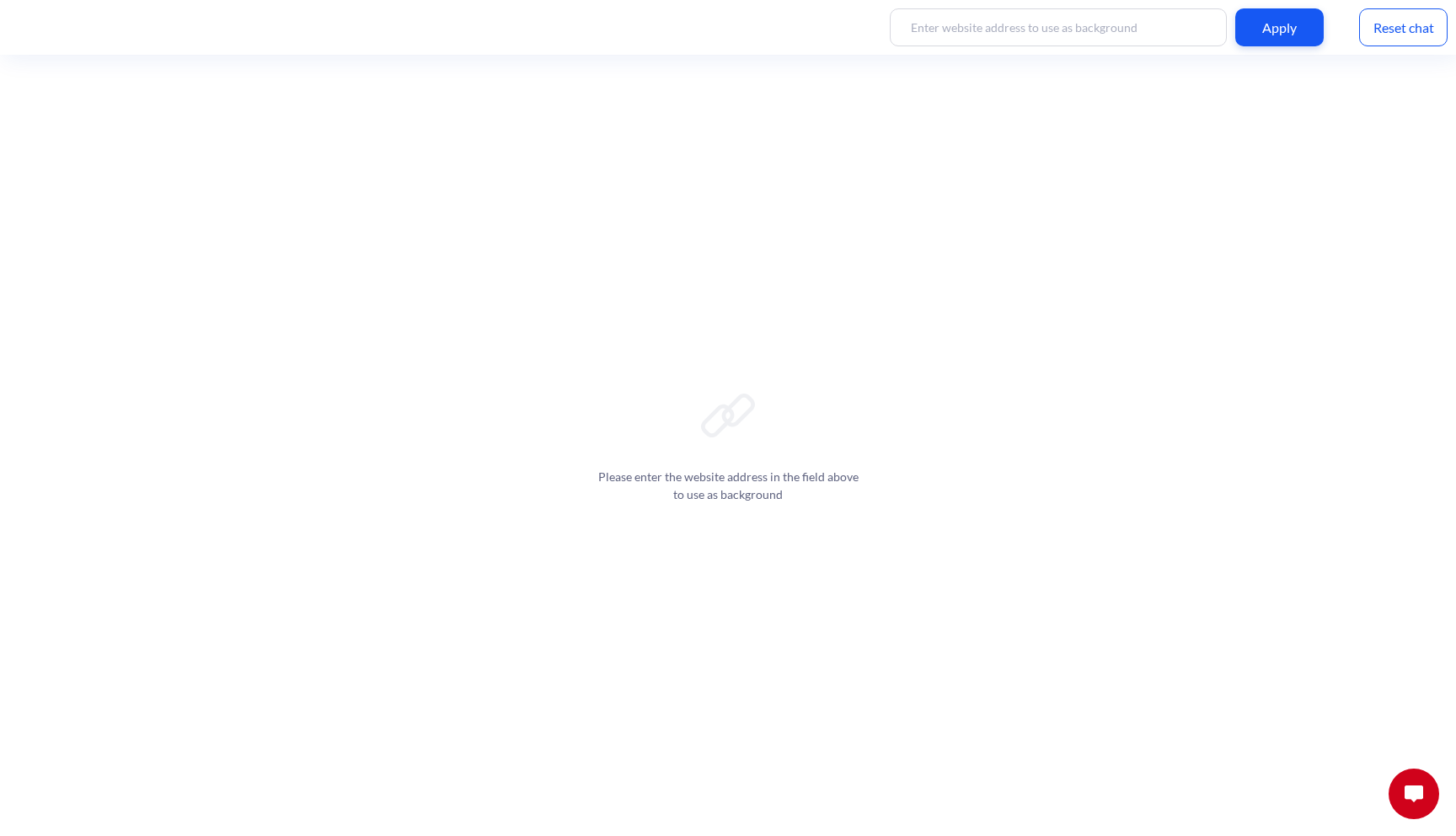
click at [1416, 793] on img at bounding box center [1413, 793] width 18 height 16
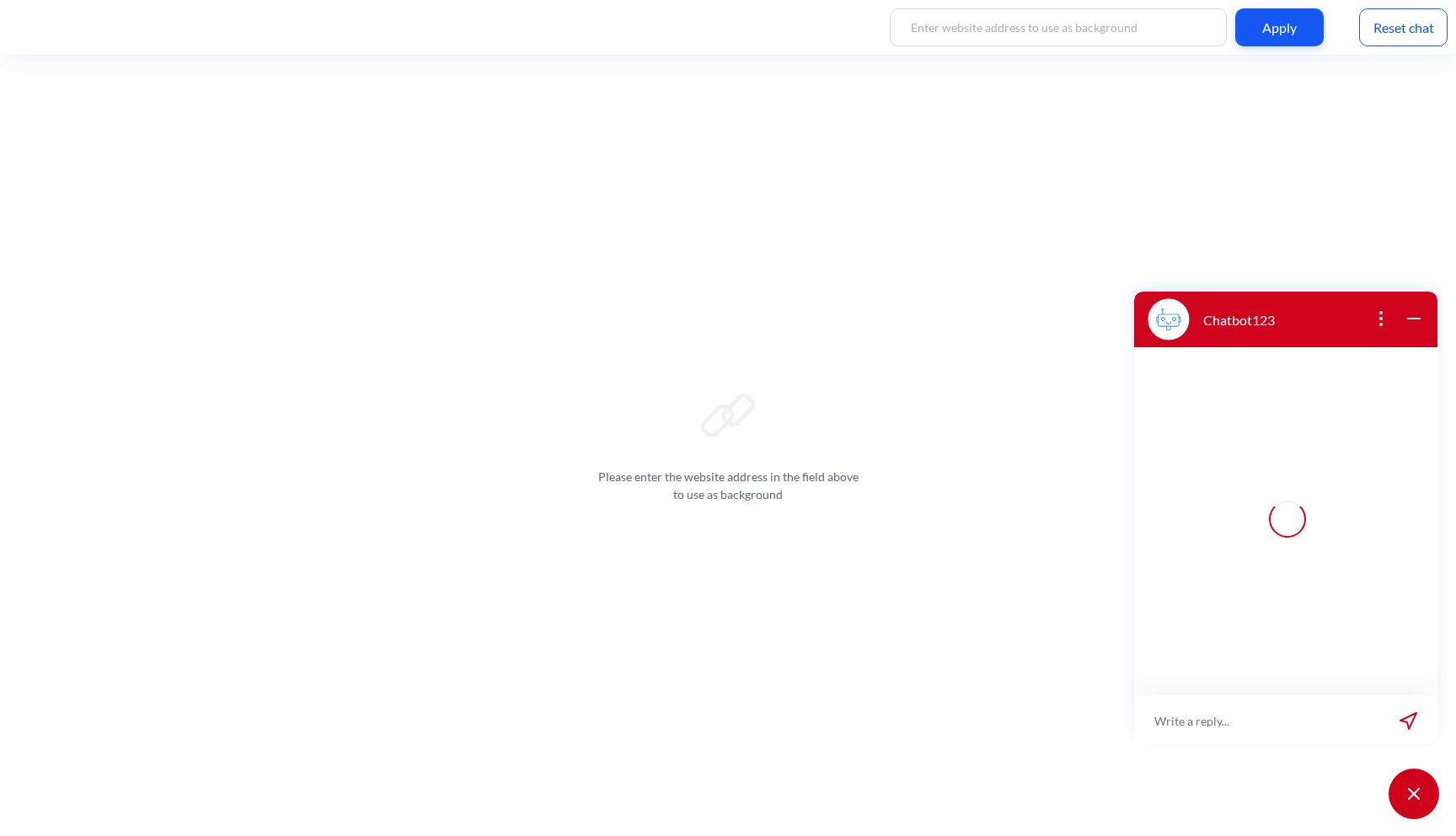
scroll to position [3, 0]
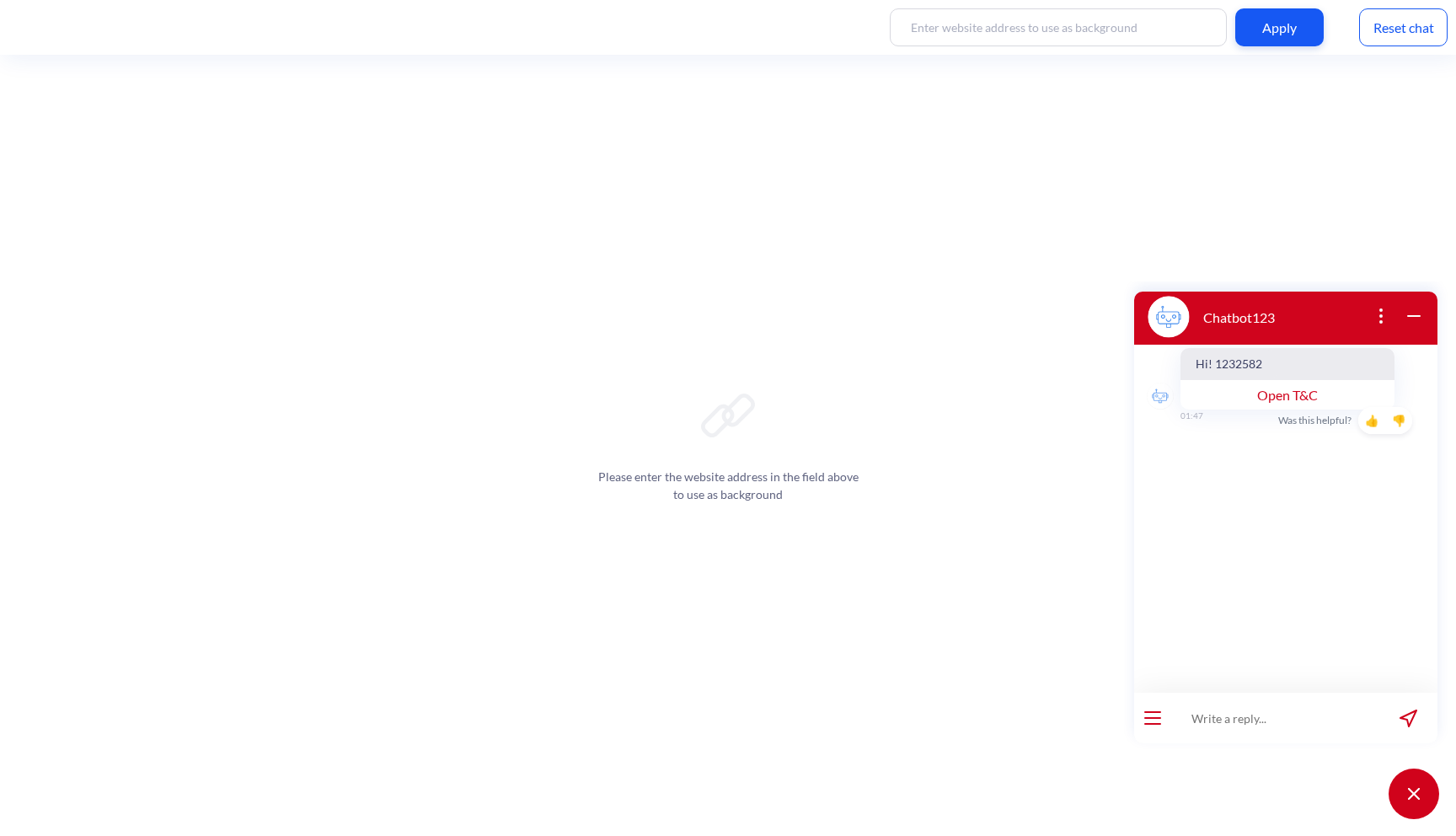
click at [1389, 25] on div "Reset chat" at bounding box center [1404, 27] width 89 height 38
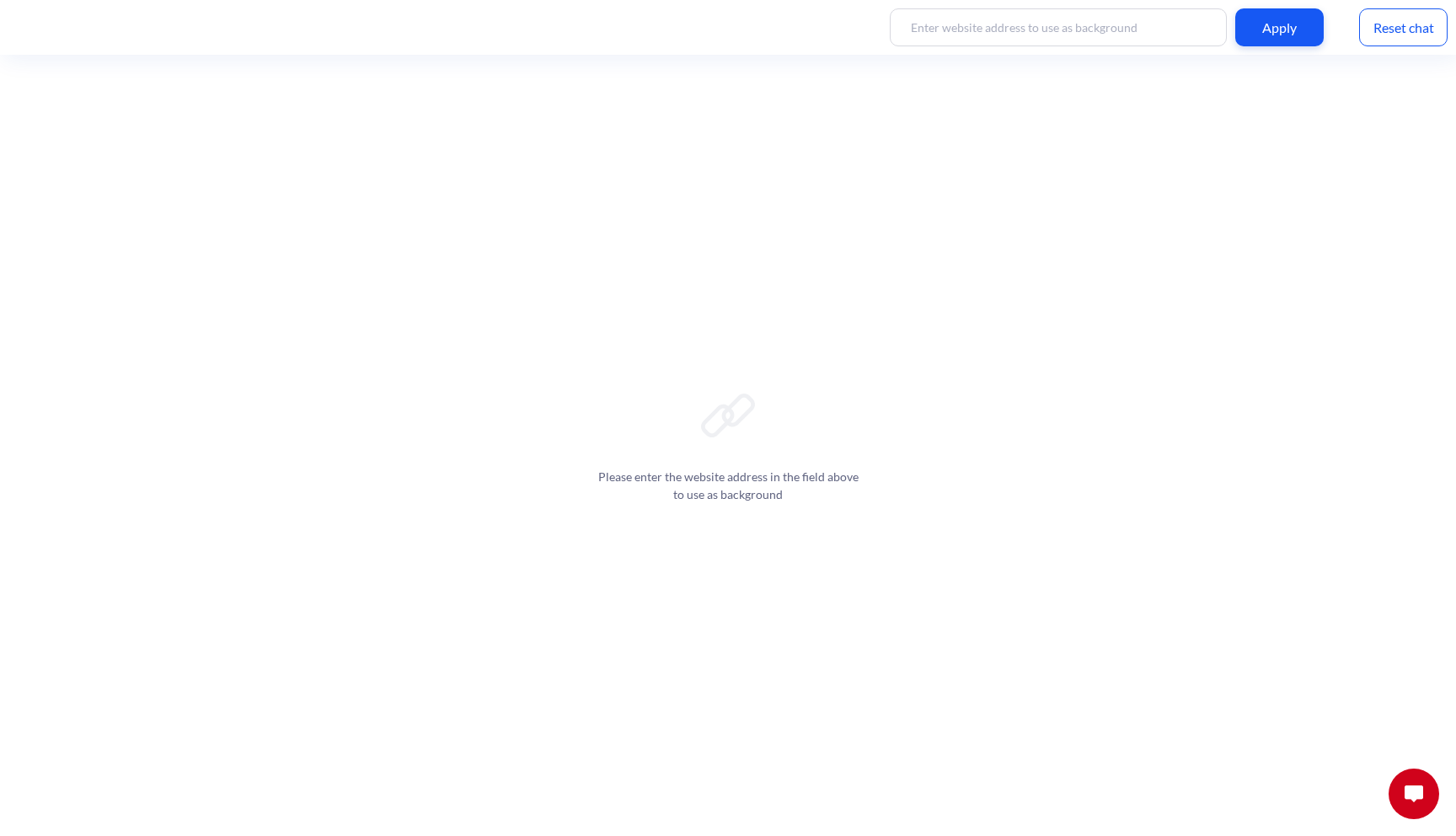
click at [1424, 782] on button at bounding box center [1413, 793] width 50 height 50
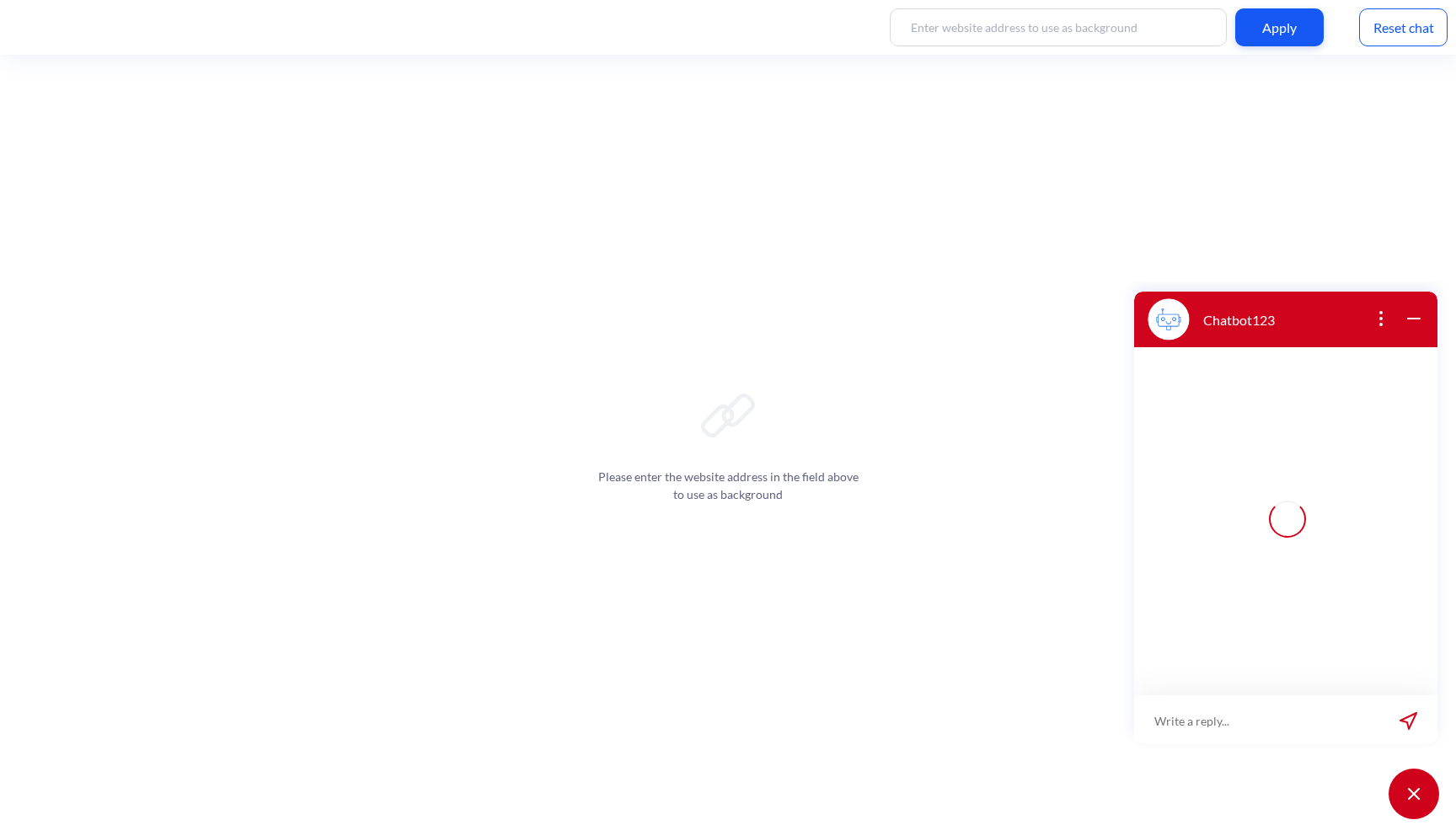
scroll to position [3, 0]
